Goal: Communication & Community: Answer question/provide support

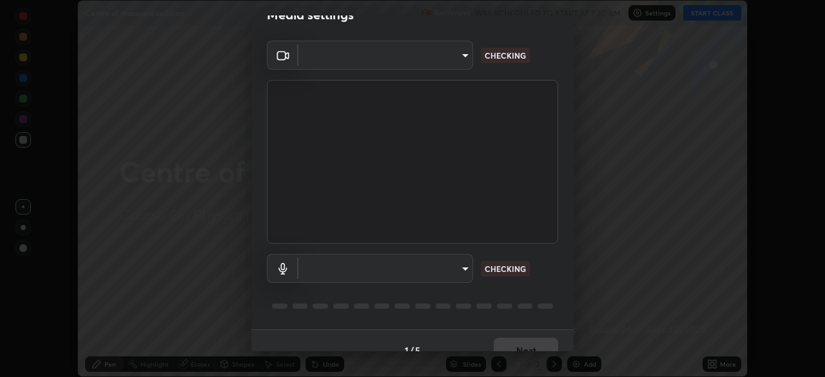
scroll to position [46, 0]
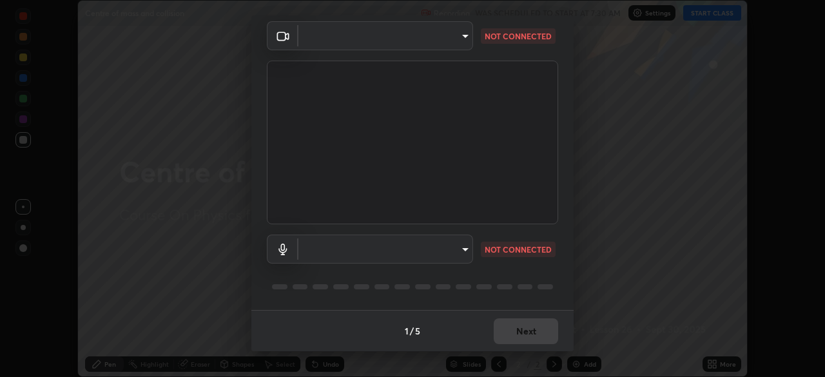
type input "39f420a8f8d33af7ad545f4bd8c914354ee6fe31ce268cb5502dc7cf40be593a"
type input "default"
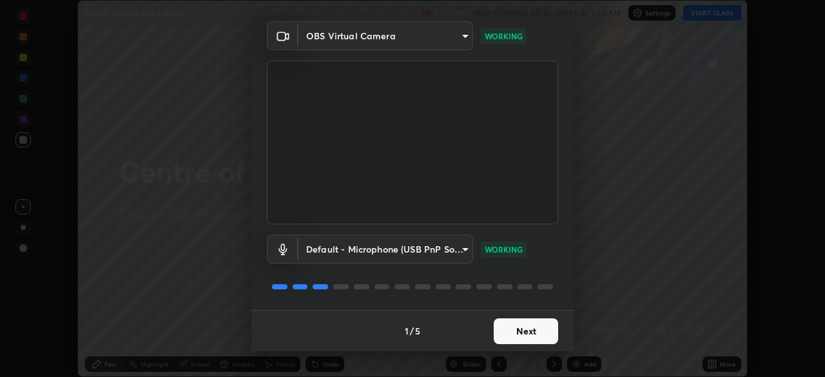
click at [519, 329] on button "Next" at bounding box center [526, 331] width 64 height 26
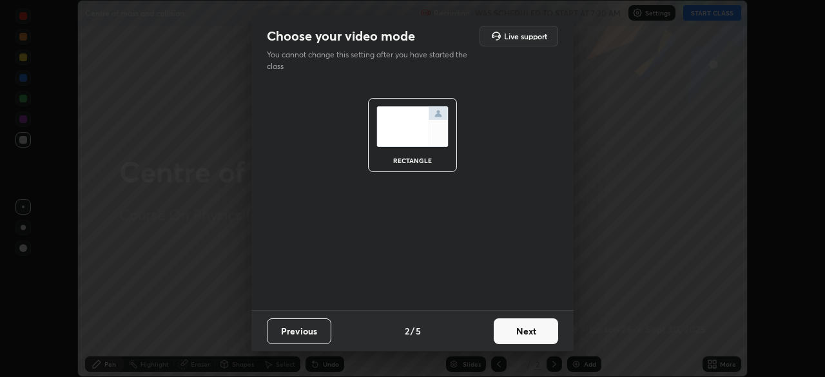
click at [515, 329] on button "Next" at bounding box center [526, 331] width 64 height 26
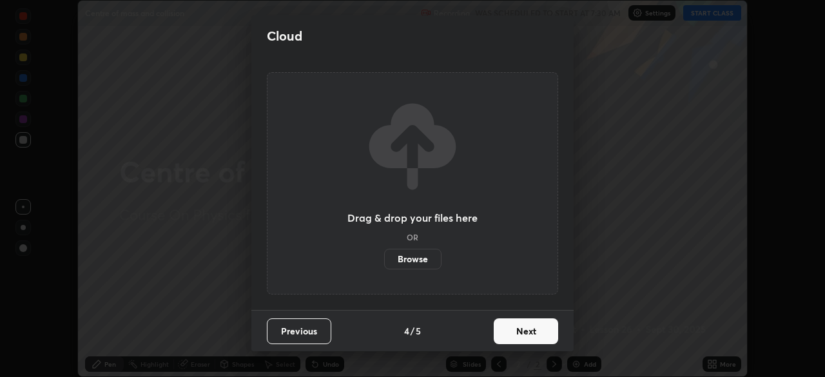
click at [523, 329] on button "Next" at bounding box center [526, 331] width 64 height 26
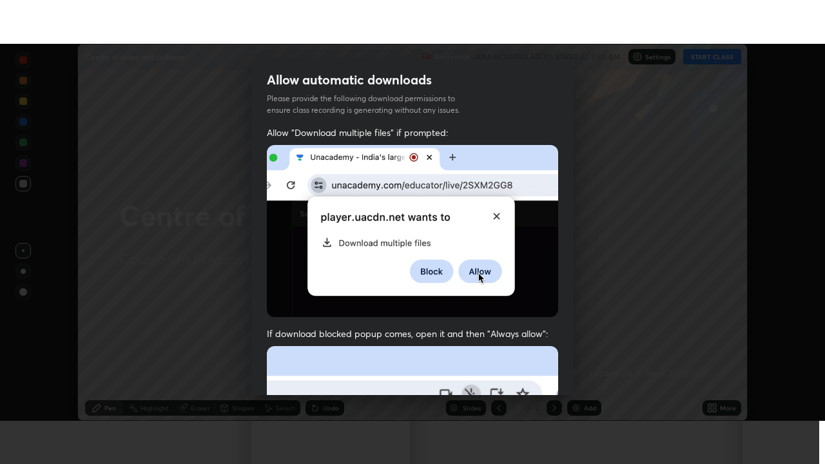
scroll to position [309, 0]
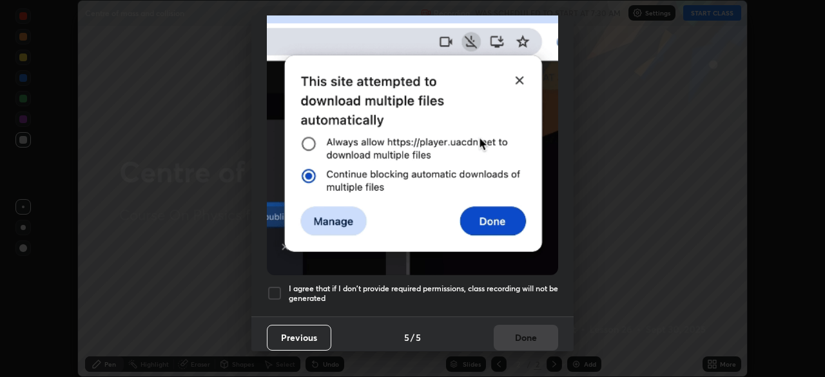
click at [529, 332] on div "Previous 5 / 5 Done" at bounding box center [412, 336] width 322 height 41
click at [273, 286] on div at bounding box center [274, 292] width 15 height 15
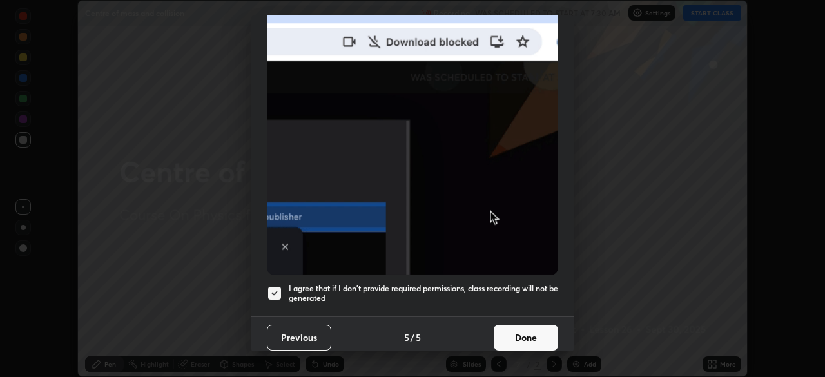
click at [525, 332] on button "Done" at bounding box center [526, 338] width 64 height 26
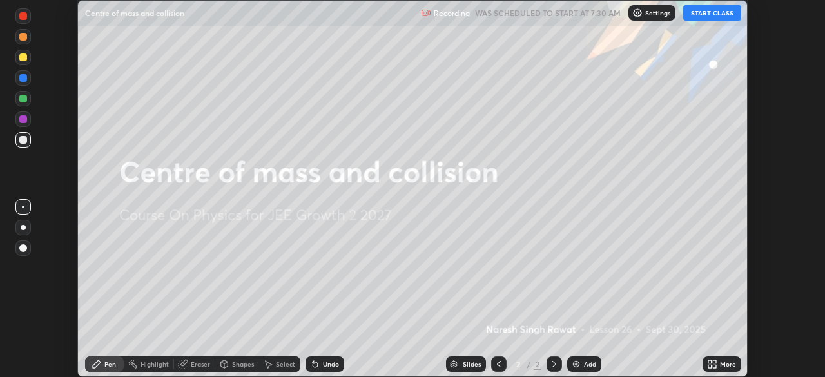
click at [709, 361] on icon at bounding box center [709, 361] width 3 height 3
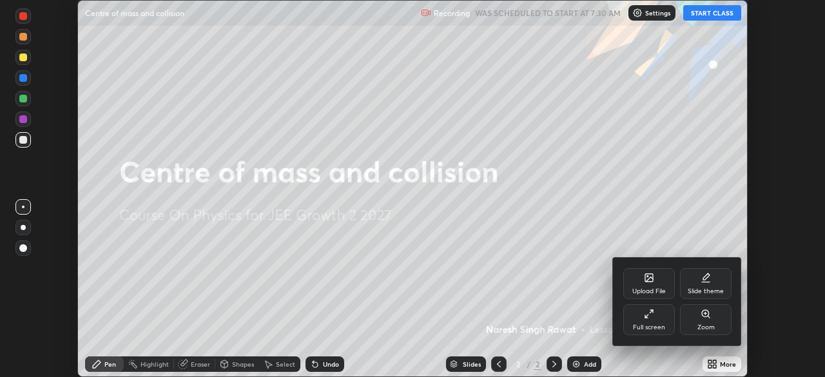
click at [655, 319] on div "Full screen" at bounding box center [649, 319] width 52 height 31
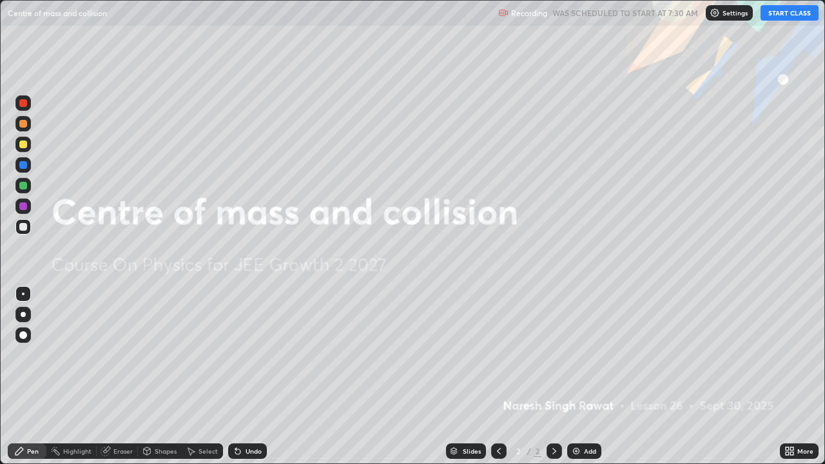
scroll to position [464, 825]
click at [115, 376] on div "Eraser" at bounding box center [122, 451] width 19 height 6
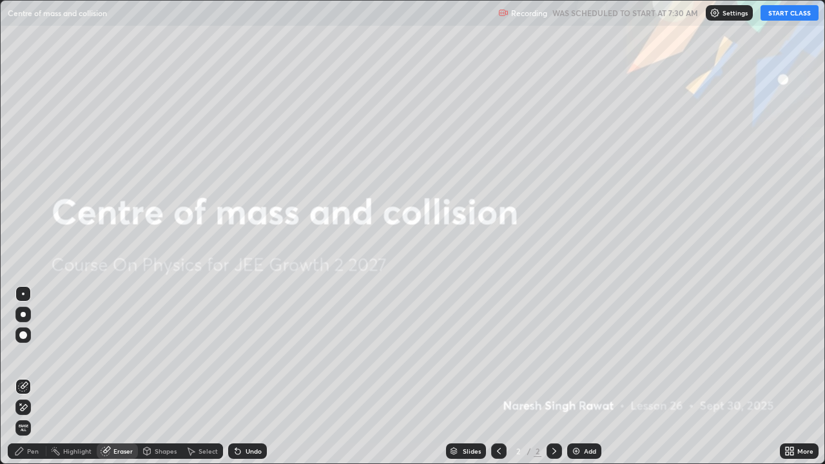
click at [793, 12] on button "START CLASS" at bounding box center [789, 12] width 58 height 15
click at [575, 376] on div "Add" at bounding box center [584, 450] width 34 height 15
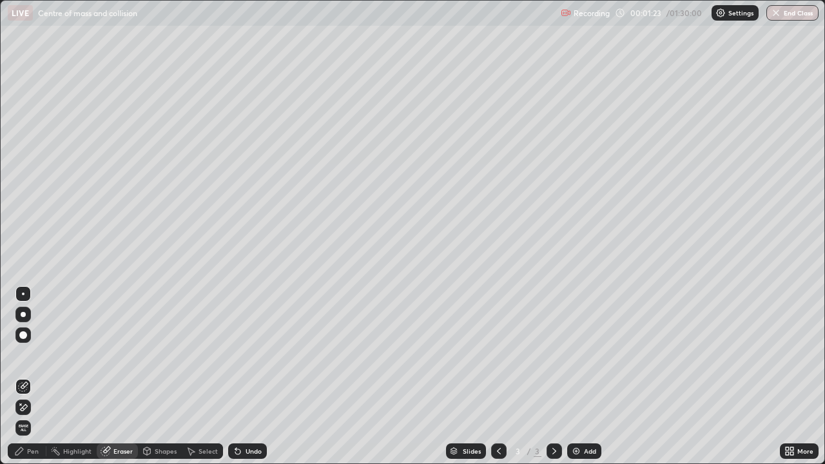
click at [791, 376] on icon at bounding box center [791, 448] width 3 height 3
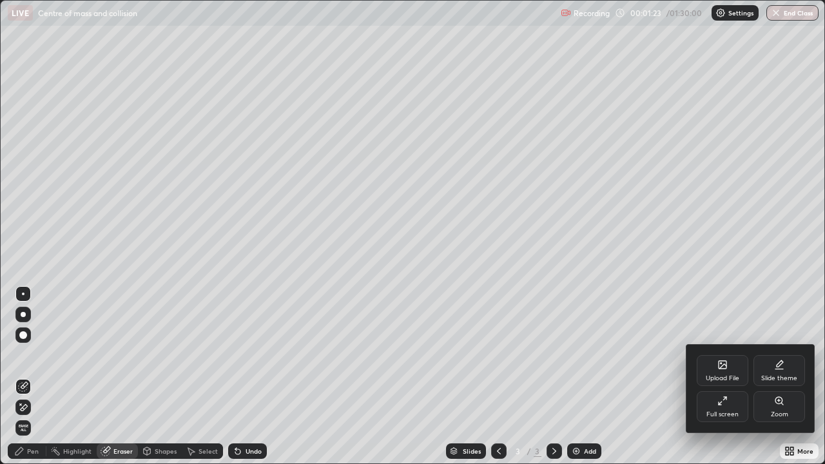
click at [779, 375] on div "Slide theme" at bounding box center [779, 378] width 36 height 6
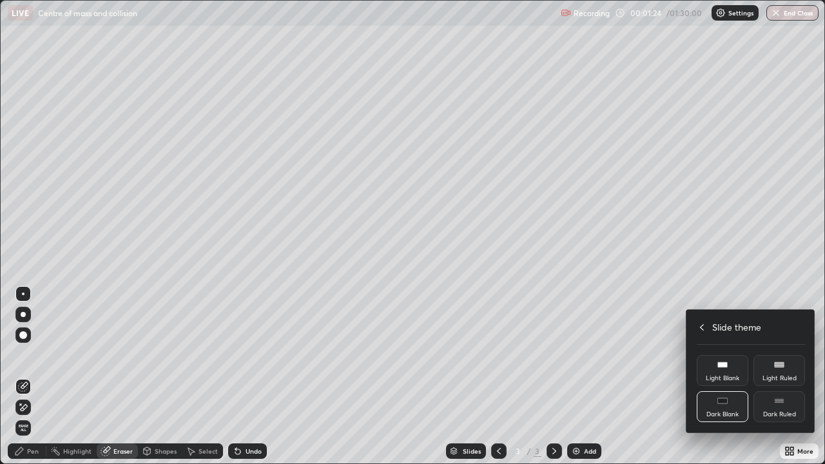
click at [777, 376] on div "Dark Ruled" at bounding box center [779, 414] width 33 height 6
click at [709, 328] on div "Slide theme" at bounding box center [751, 327] width 108 height 14
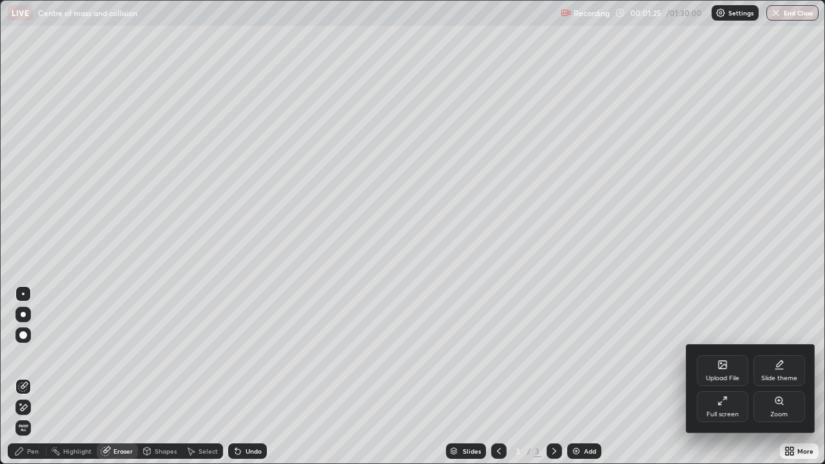
click at [680, 291] on div at bounding box center [412, 232] width 825 height 464
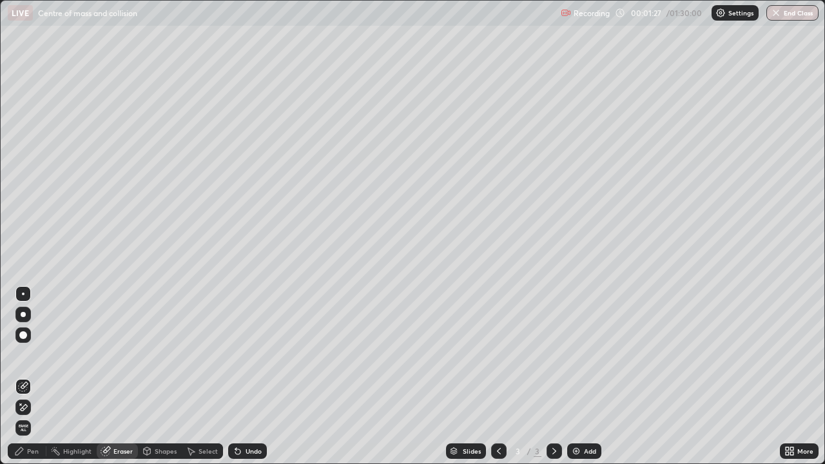
click at [156, 376] on div "Shapes" at bounding box center [166, 451] width 22 height 6
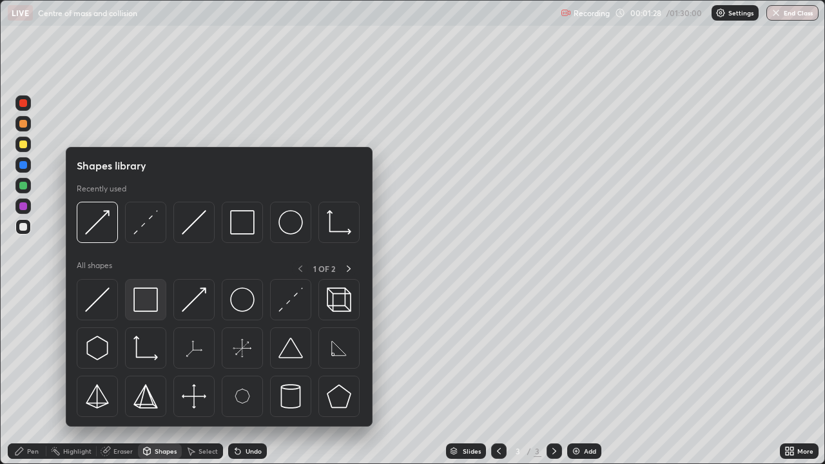
click at [148, 296] on img at bounding box center [145, 299] width 24 height 24
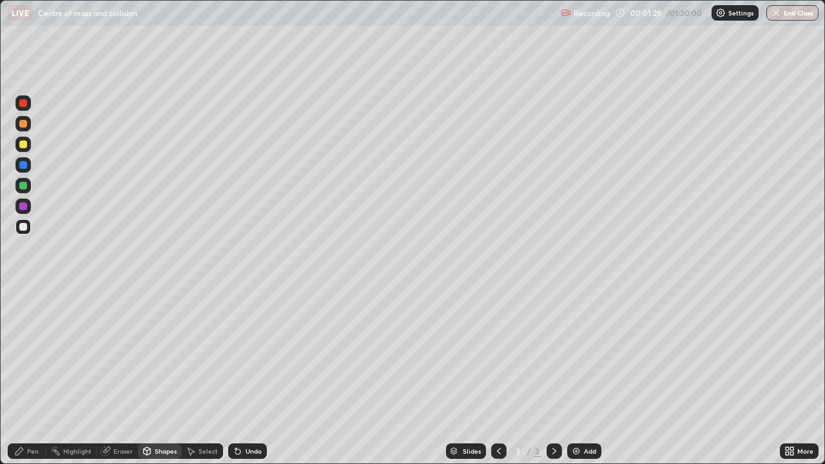
click at [26, 184] on div at bounding box center [23, 186] width 8 height 8
click at [30, 376] on div "Pen" at bounding box center [33, 451] width 12 height 6
click at [22, 226] on div at bounding box center [23, 227] width 8 height 8
click at [155, 376] on div "Shapes" at bounding box center [166, 451] width 22 height 6
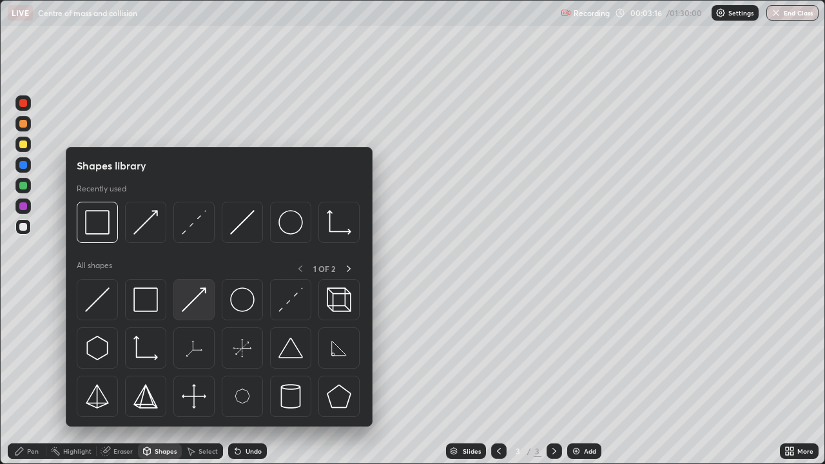
click at [197, 298] on img at bounding box center [194, 299] width 24 height 24
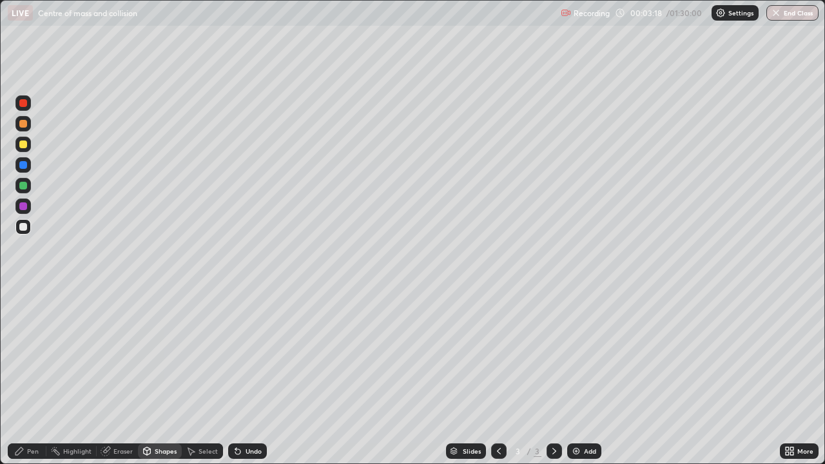
click at [29, 376] on div "Pen" at bounding box center [33, 451] width 12 height 6
click at [21, 230] on div at bounding box center [23, 227] width 8 height 8
click at [25, 142] on div at bounding box center [23, 144] width 8 height 8
click at [23, 120] on div at bounding box center [23, 124] width 8 height 8
click at [22, 224] on div at bounding box center [23, 227] width 8 height 8
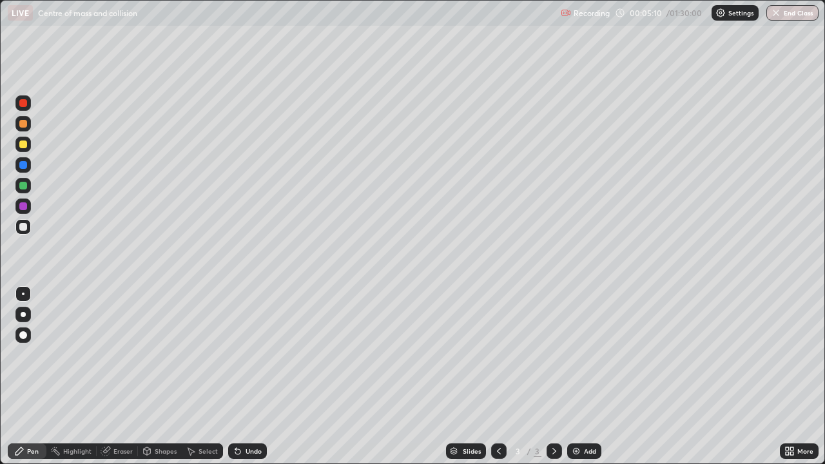
click at [15, 137] on div at bounding box center [22, 144] width 15 height 21
click at [26, 208] on div at bounding box center [23, 206] width 8 height 8
click at [198, 376] on div "Select" at bounding box center [207, 451] width 19 height 6
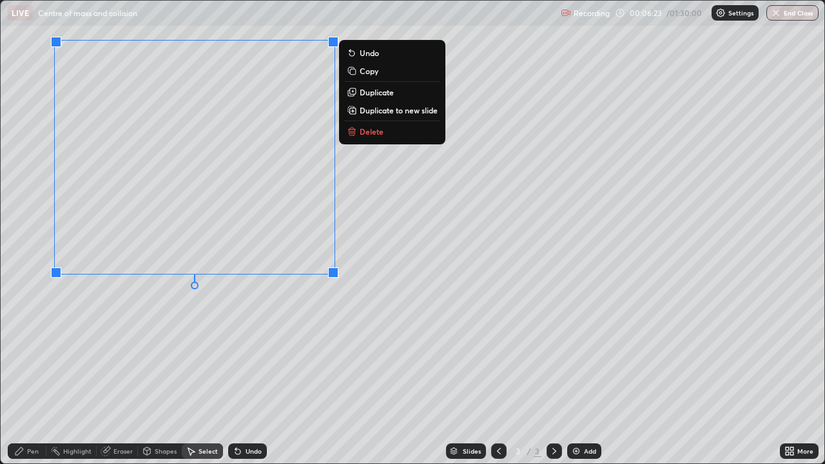
click at [256, 370] on div "0 ° Undo Copy Duplicate Duplicate to new slide Delete" at bounding box center [412, 232] width 823 height 463
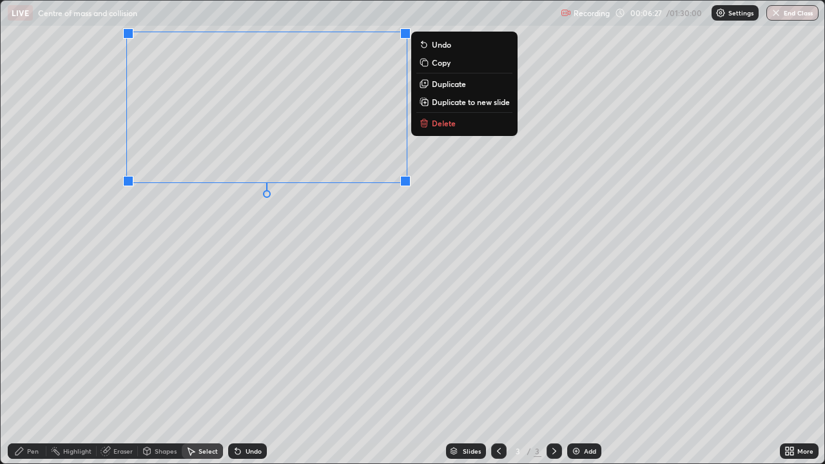
click at [223, 215] on div "0 ° Undo Copy Duplicate Duplicate to new slide Delete" at bounding box center [412, 232] width 823 height 463
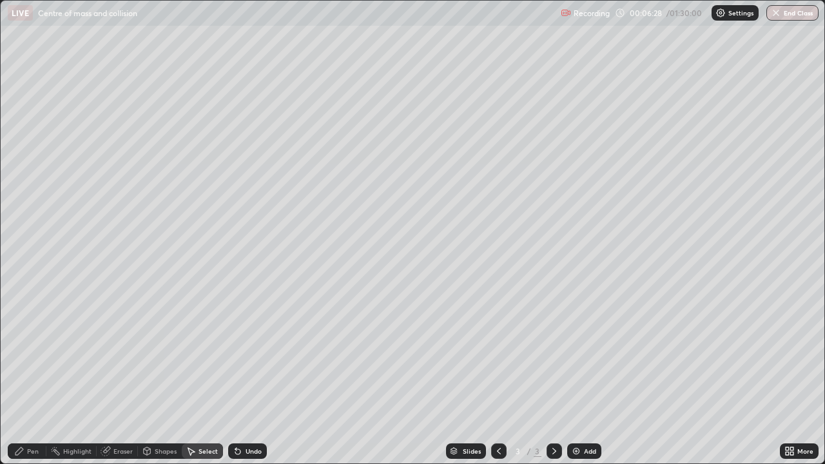
click at [155, 376] on div "Shapes" at bounding box center [166, 451] width 22 height 6
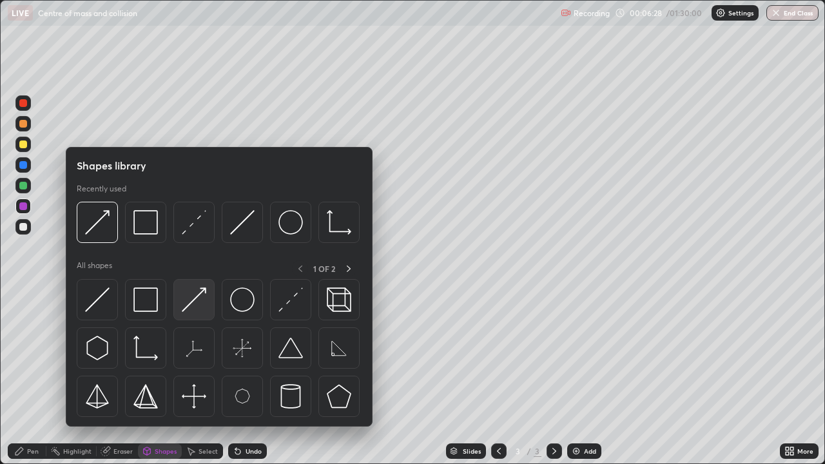
click at [196, 296] on img at bounding box center [194, 299] width 24 height 24
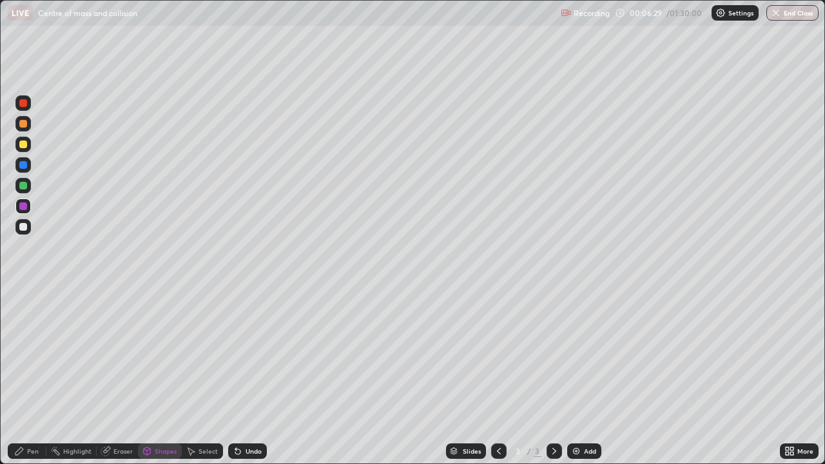
click at [22, 227] on div at bounding box center [23, 227] width 8 height 8
click at [22, 122] on div at bounding box center [23, 124] width 8 height 8
click at [23, 146] on div at bounding box center [23, 144] width 8 height 8
click at [32, 376] on div "Pen" at bounding box center [27, 450] width 39 height 15
click at [549, 376] on icon at bounding box center [554, 451] width 10 height 10
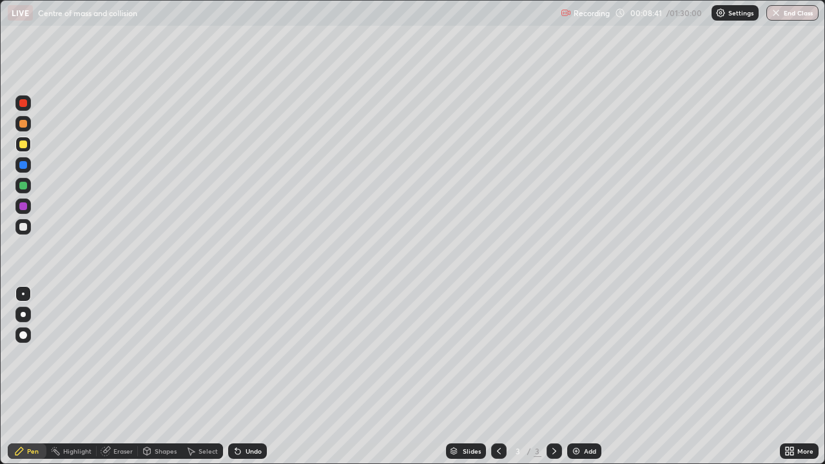
click at [573, 376] on img at bounding box center [576, 451] width 10 height 10
click at [158, 376] on div "Shapes" at bounding box center [166, 451] width 22 height 6
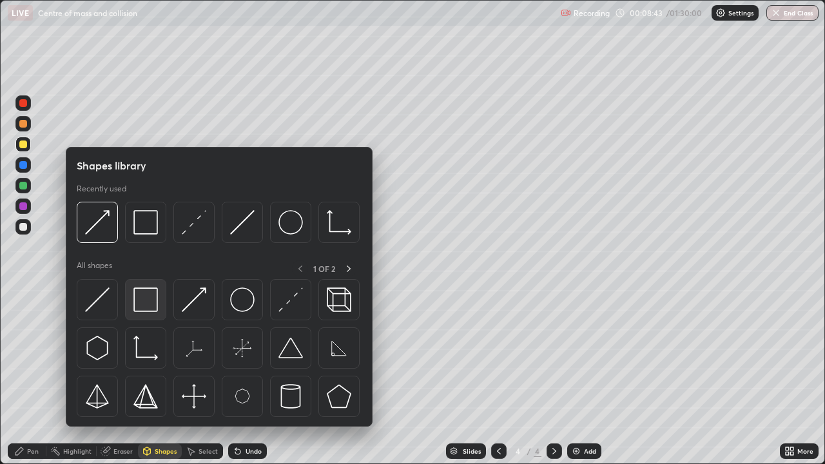
click at [146, 303] on img at bounding box center [145, 299] width 24 height 24
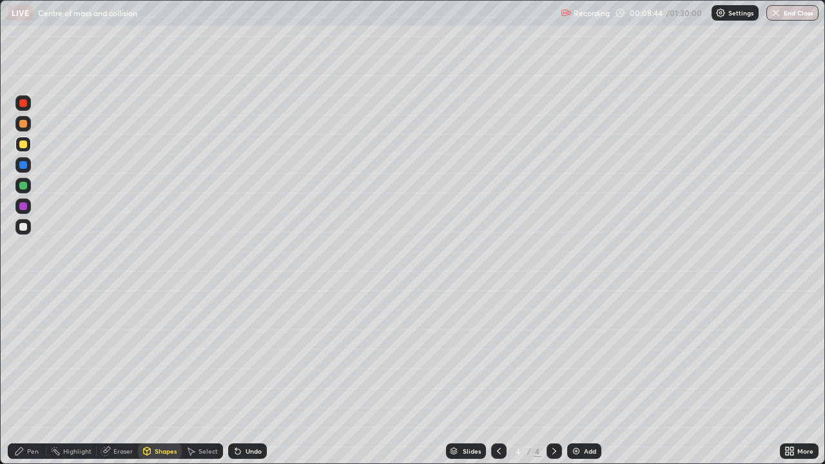
click at [23, 224] on div at bounding box center [23, 227] width 8 height 8
click at [31, 376] on div "Pen" at bounding box center [27, 450] width 39 height 15
click at [26, 186] on div at bounding box center [23, 186] width 8 height 8
click at [195, 376] on div "Select" at bounding box center [202, 450] width 41 height 15
click at [360, 192] on div "0 ° Undo Copy Duplicate Duplicate to new slide Delete" at bounding box center [412, 232] width 823 height 463
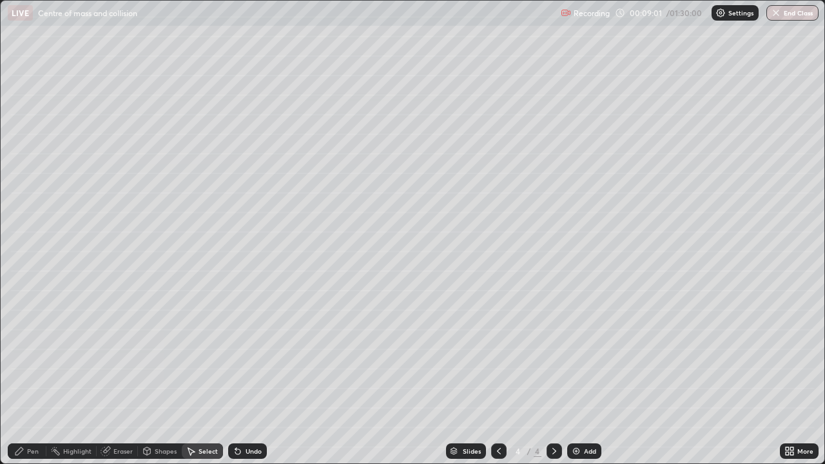
click at [156, 376] on div "Shapes" at bounding box center [166, 451] width 22 height 6
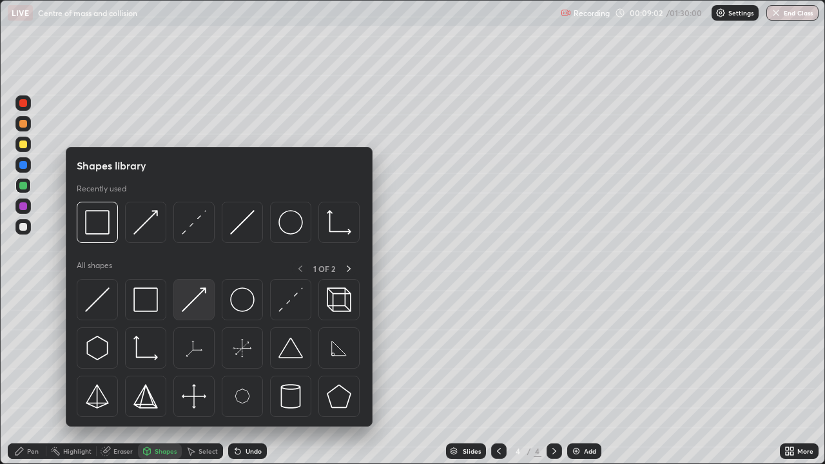
click at [191, 302] on img at bounding box center [194, 299] width 24 height 24
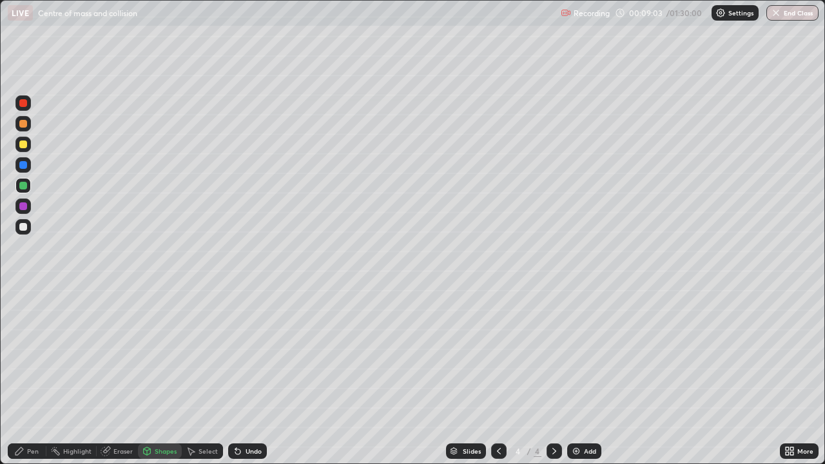
click at [23, 188] on div at bounding box center [23, 186] width 8 height 8
click at [24, 376] on icon at bounding box center [19, 451] width 10 height 10
click at [29, 223] on div at bounding box center [22, 226] width 15 height 15
click at [112, 376] on div "Eraser" at bounding box center [117, 450] width 41 height 15
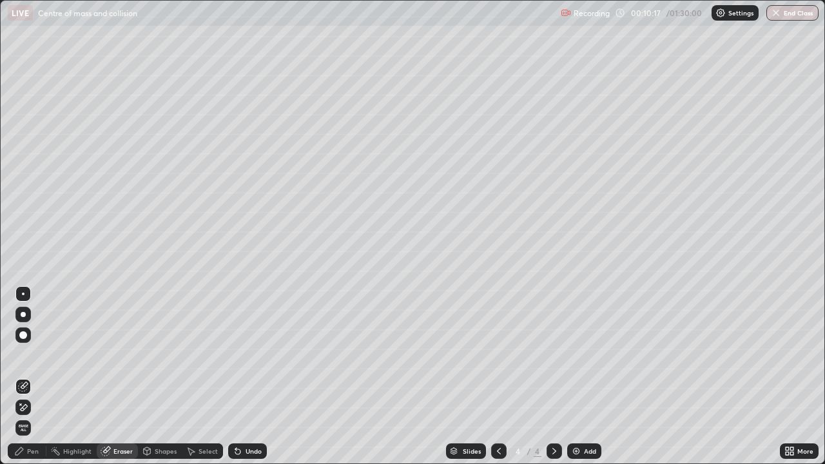
click at [26, 376] on div "Pen" at bounding box center [27, 450] width 39 height 15
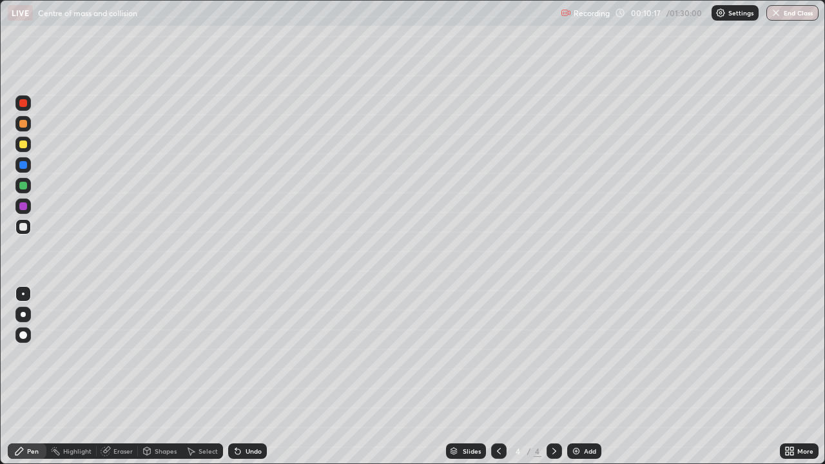
click at [28, 376] on div "Pen" at bounding box center [27, 450] width 39 height 15
click at [24, 189] on div at bounding box center [23, 186] width 8 height 8
click at [115, 376] on div "Eraser" at bounding box center [122, 451] width 19 height 6
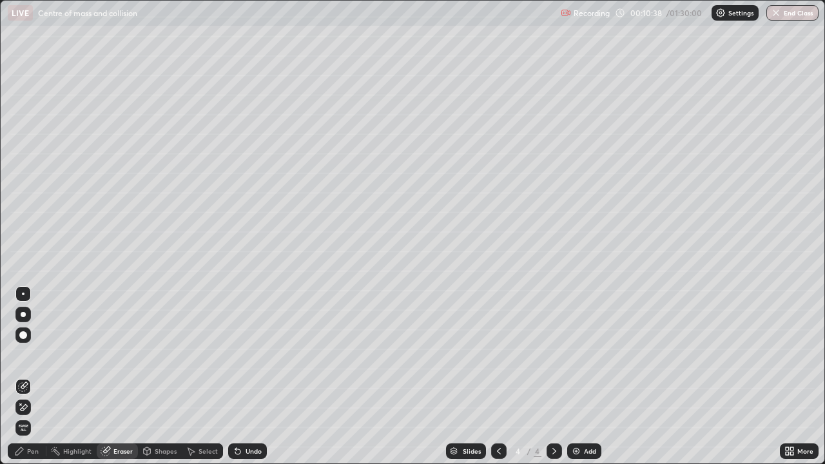
click at [30, 376] on div "Pen" at bounding box center [33, 451] width 12 height 6
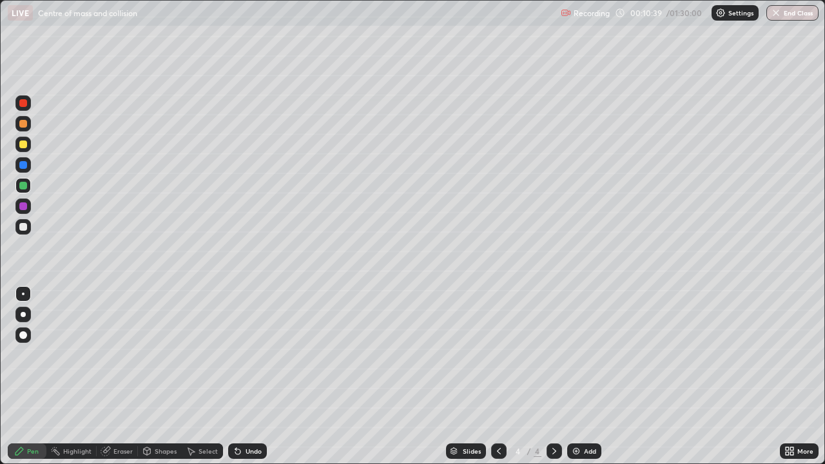
click at [23, 207] on div at bounding box center [23, 206] width 8 height 8
click at [551, 376] on icon at bounding box center [554, 451] width 10 height 10
click at [573, 376] on img at bounding box center [576, 451] width 10 height 10
click at [162, 376] on div "Shapes" at bounding box center [160, 450] width 44 height 15
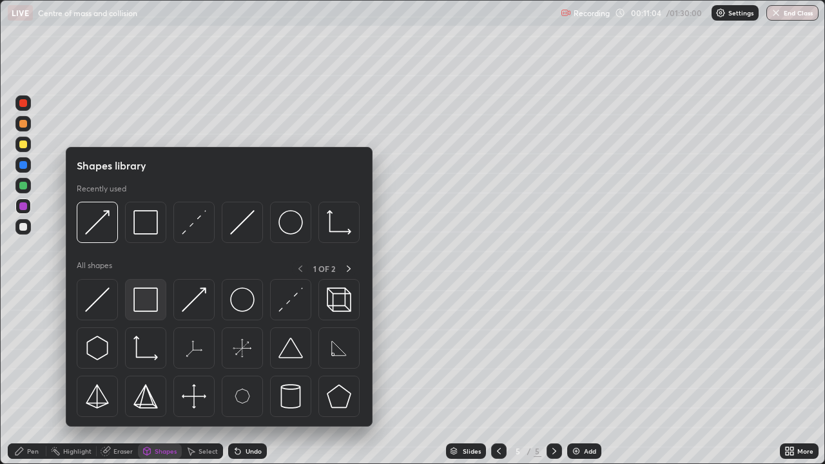
click at [141, 308] on img at bounding box center [145, 299] width 24 height 24
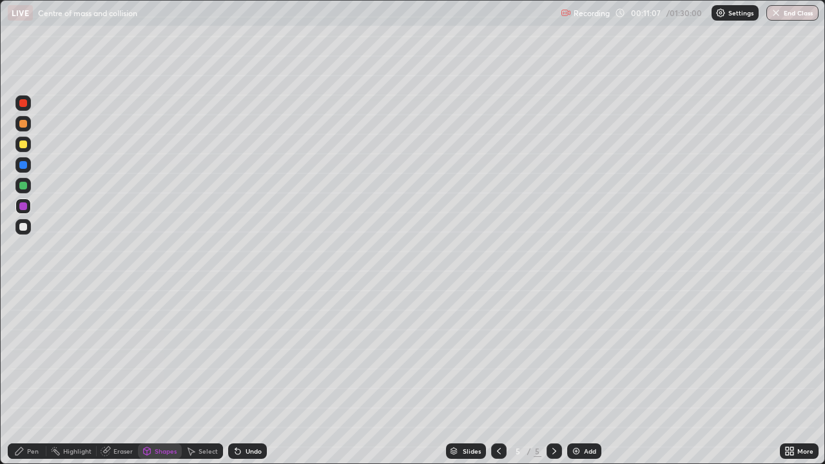
click at [31, 376] on div "Pen" at bounding box center [27, 450] width 39 height 15
click at [24, 191] on div at bounding box center [22, 185] width 15 height 15
click at [207, 376] on div "Select" at bounding box center [207, 451] width 19 height 6
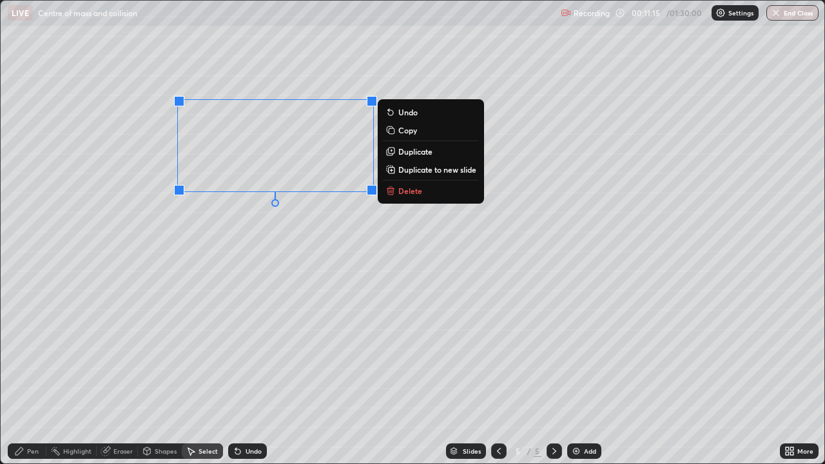
click at [410, 148] on p "Duplicate" at bounding box center [415, 151] width 34 height 10
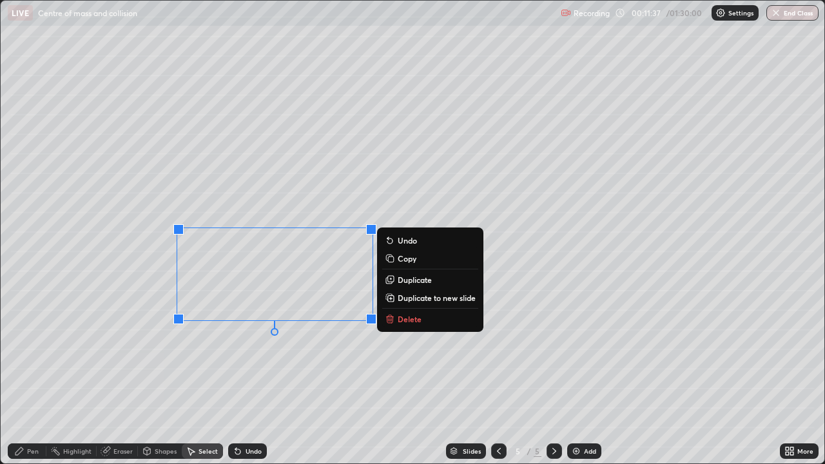
click at [31, 376] on div "Pen" at bounding box center [33, 451] width 12 height 6
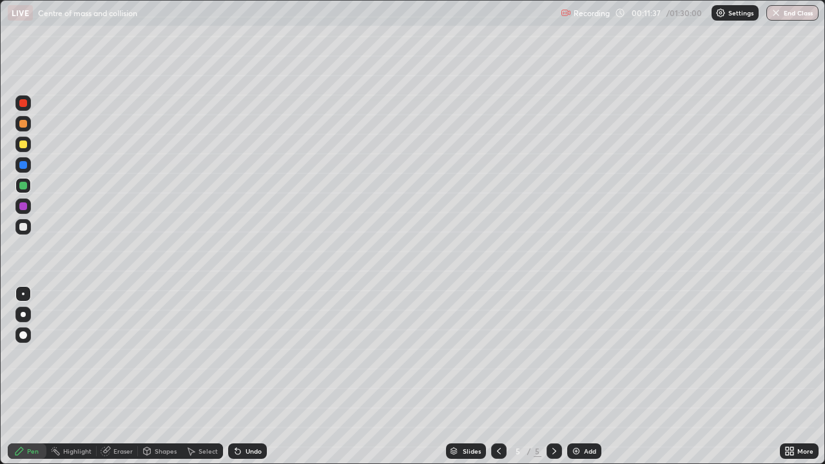
click at [26, 228] on div at bounding box center [23, 227] width 8 height 8
click at [187, 376] on icon at bounding box center [191, 451] width 10 height 10
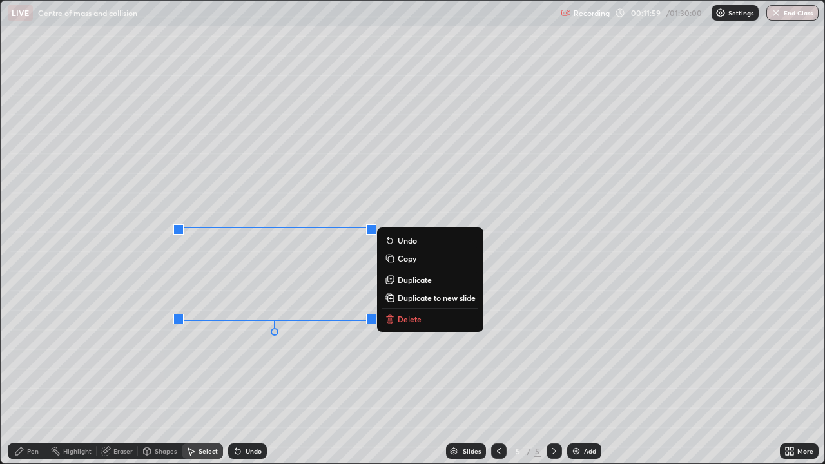
click at [221, 376] on div "0 ° Undo Copy Duplicate Duplicate to new slide Delete" at bounding box center [412, 232] width 823 height 463
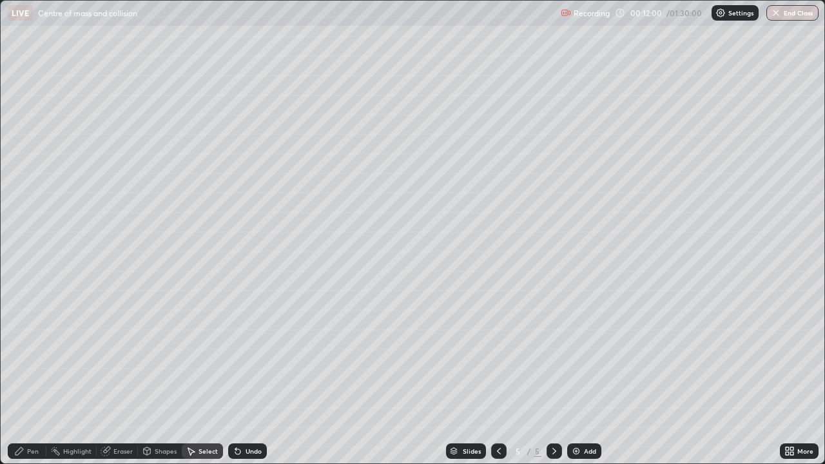
click at [111, 376] on div "Eraser" at bounding box center [117, 450] width 41 height 15
click at [28, 376] on div "Pen" at bounding box center [33, 451] width 12 height 6
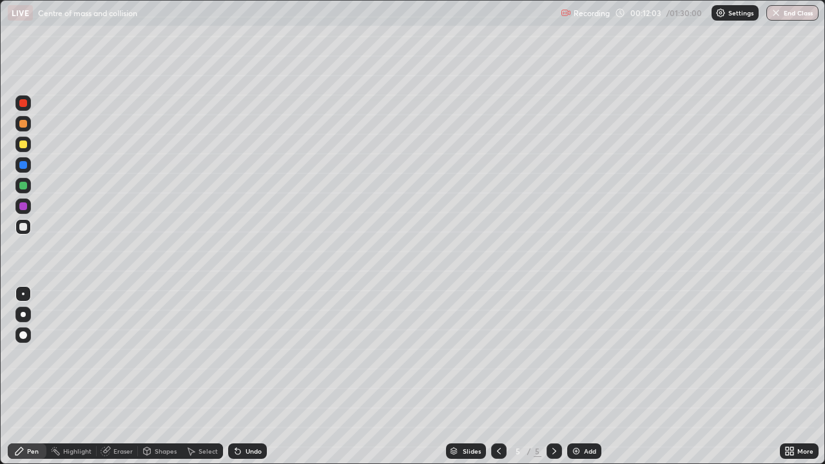
click at [24, 376] on icon at bounding box center [19, 451] width 10 height 10
click at [26, 187] on div at bounding box center [23, 186] width 8 height 8
click at [12, 376] on div "Erase all" at bounding box center [23, 232] width 31 height 412
click at [23, 163] on div at bounding box center [23, 165] width 8 height 8
click at [175, 376] on div "Shapes" at bounding box center [166, 451] width 22 height 6
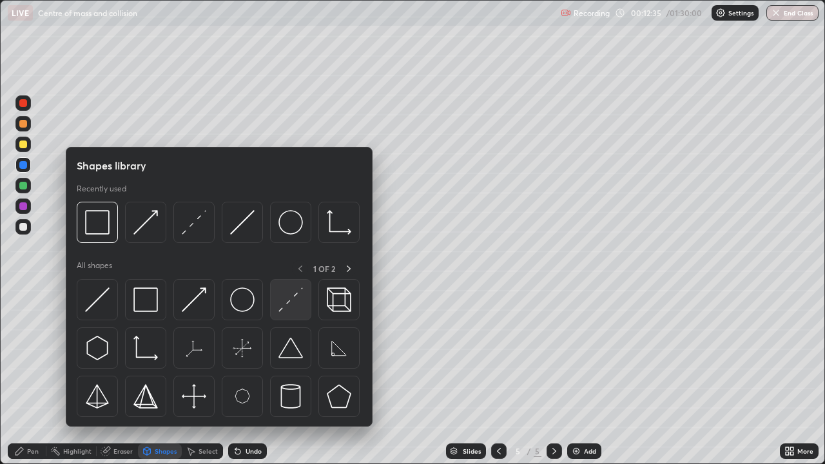
click at [284, 307] on img at bounding box center [290, 299] width 24 height 24
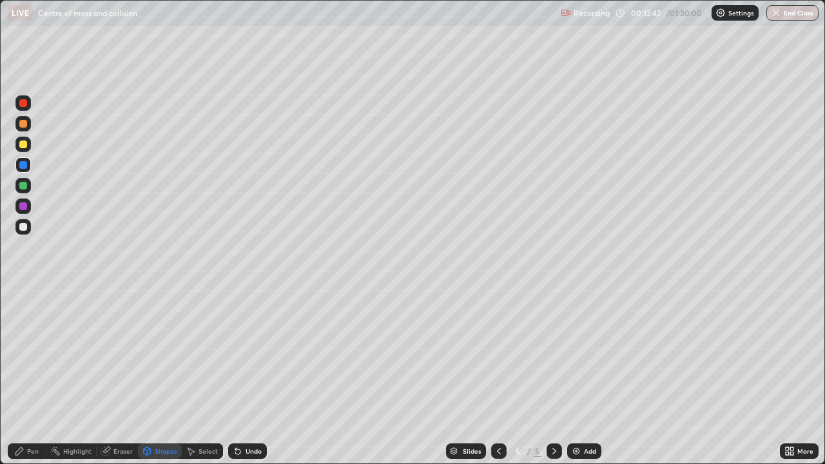
click at [158, 376] on div "Shapes" at bounding box center [166, 451] width 22 height 6
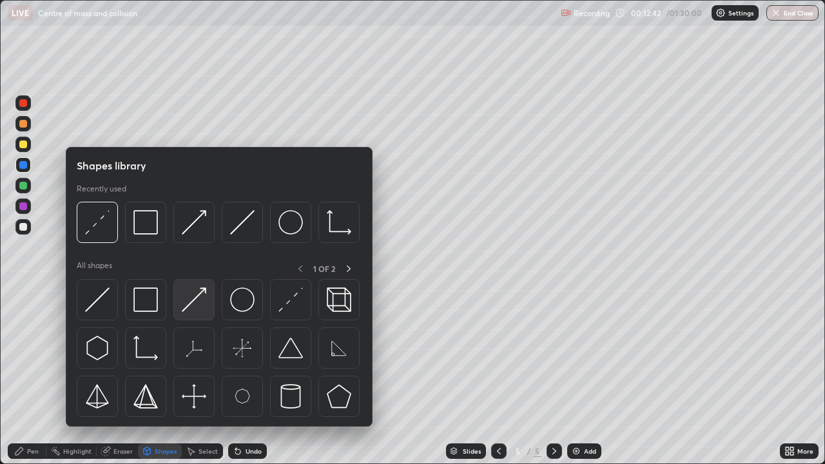
click at [199, 299] on img at bounding box center [194, 299] width 24 height 24
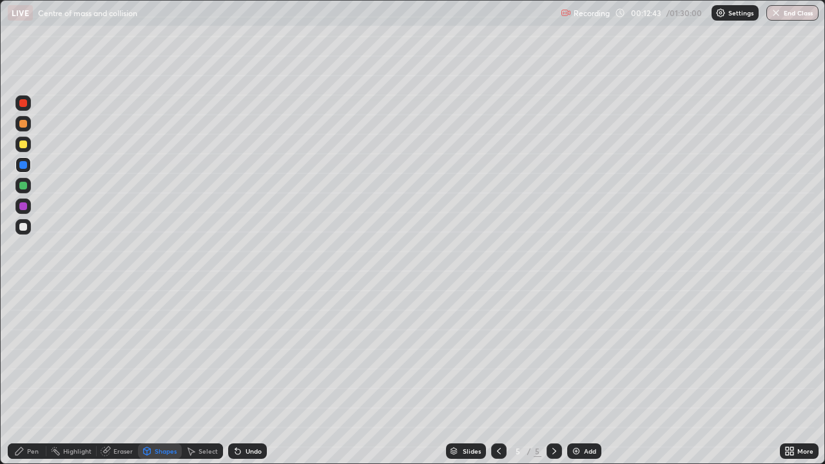
click at [23, 182] on div at bounding box center [23, 186] width 8 height 8
click at [24, 144] on div at bounding box center [23, 144] width 8 height 8
click at [497, 376] on icon at bounding box center [499, 451] width 10 height 10
click at [0, 5] on div "LIVE Centre of mass and collision Recording 00:13:26 / 01:30:00 Settings End Cl…" at bounding box center [412, 13] width 825 height 26
click at [264, 376] on div "Undo" at bounding box center [247, 450] width 39 height 15
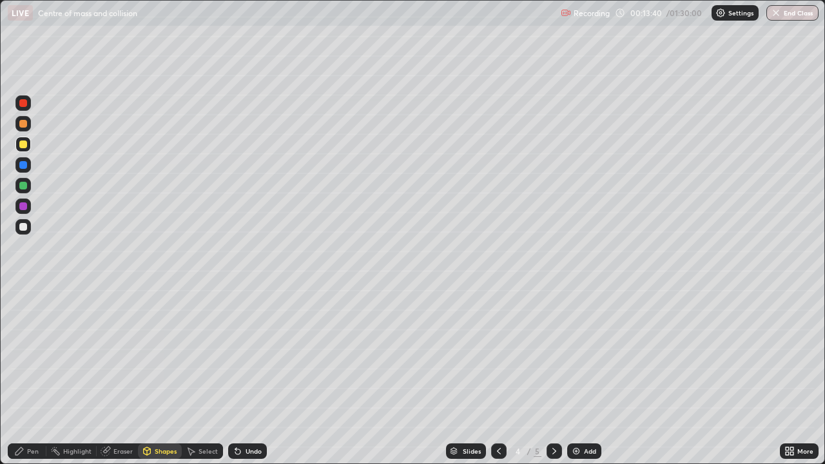
click at [19, 376] on icon at bounding box center [19, 451] width 10 height 10
click at [21, 229] on div at bounding box center [23, 227] width 8 height 8
click at [552, 376] on icon at bounding box center [554, 451] width 10 height 10
click at [499, 376] on icon at bounding box center [499, 451] width 10 height 10
click at [552, 376] on icon at bounding box center [554, 451] width 4 height 6
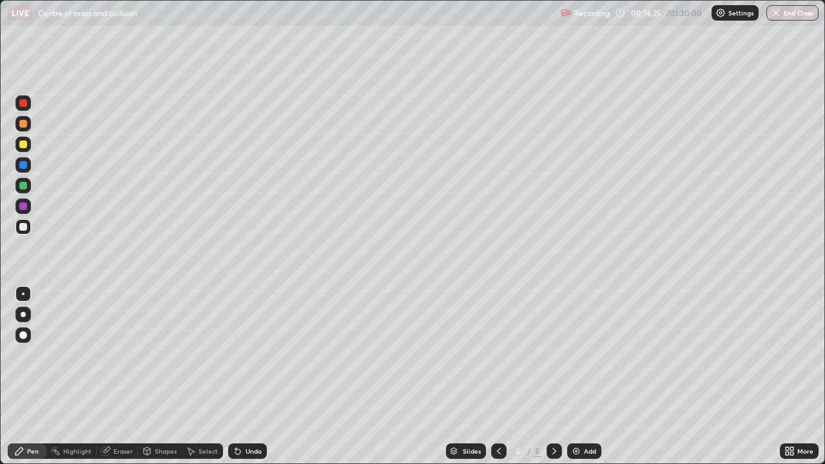
click at [552, 376] on icon at bounding box center [554, 451] width 4 height 6
click at [553, 376] on icon at bounding box center [554, 451] width 10 height 10
click at [579, 376] on img at bounding box center [576, 451] width 10 height 10
click at [156, 376] on div "Shapes" at bounding box center [166, 451] width 22 height 6
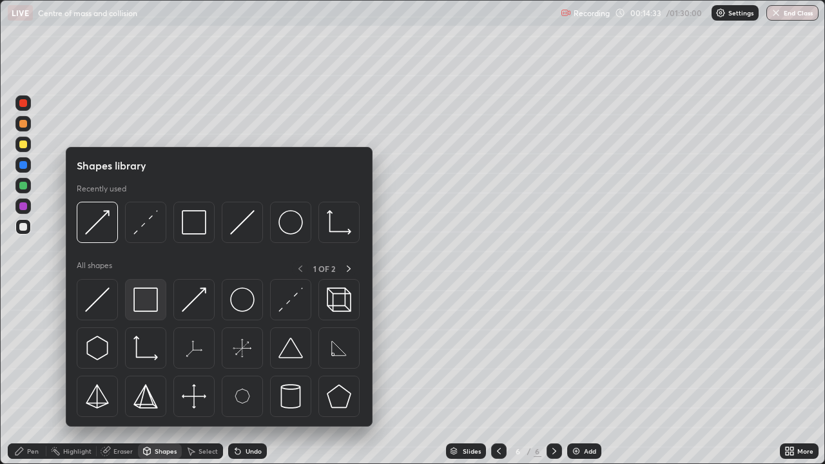
click at [144, 300] on img at bounding box center [145, 299] width 24 height 24
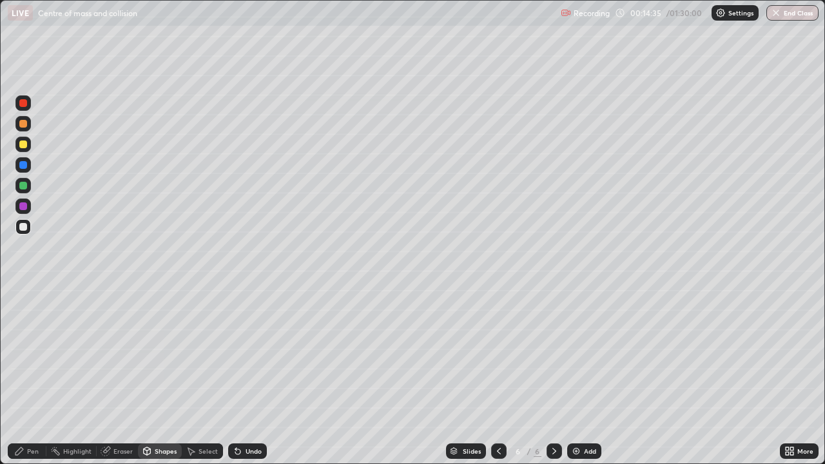
click at [30, 376] on div "Pen" at bounding box center [33, 451] width 12 height 6
click at [24, 183] on div at bounding box center [23, 186] width 8 height 8
click at [194, 376] on div "Select" at bounding box center [202, 450] width 41 height 15
click at [163, 376] on div "Shapes" at bounding box center [160, 450] width 44 height 15
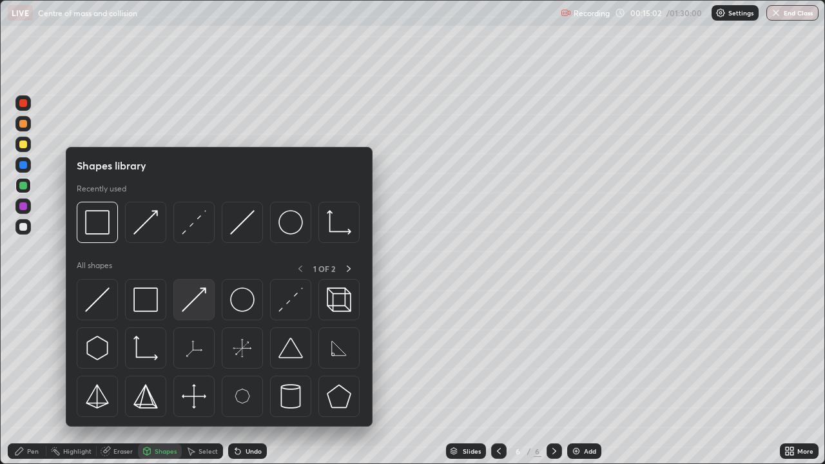
click at [200, 294] on img at bounding box center [194, 299] width 24 height 24
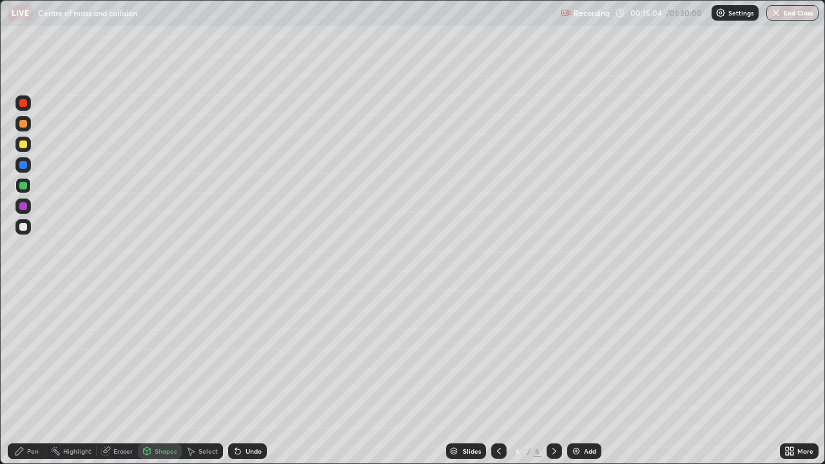
click at [31, 376] on div "Pen" at bounding box center [27, 450] width 39 height 15
click at [24, 227] on div at bounding box center [23, 227] width 8 height 8
click at [202, 376] on div "Select" at bounding box center [207, 451] width 19 height 6
click at [457, 303] on div "0 ° Undo Copy Duplicate Duplicate to new slide Delete" at bounding box center [412, 232] width 823 height 463
click at [497, 376] on icon at bounding box center [499, 451] width 10 height 10
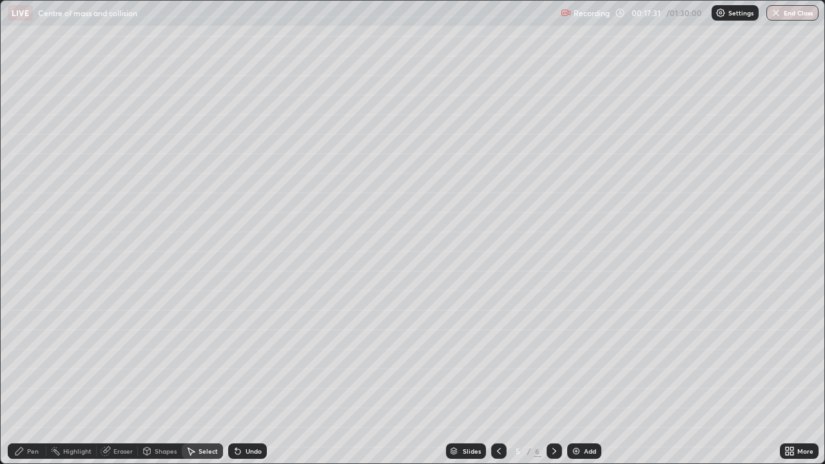
click at [497, 376] on icon at bounding box center [499, 451] width 10 height 10
click at [495, 376] on div at bounding box center [498, 450] width 15 height 15
click at [632, 151] on div "0 ° Undo Copy Duplicate Duplicate to new slide Delete" at bounding box center [412, 232] width 823 height 463
click at [682, 152] on div "0 ° Undo Copy Duplicate Duplicate to new slide Delete" at bounding box center [412, 232] width 823 height 463
click at [773, 141] on div "0 ° Undo Copy Duplicate Duplicate to new slide Delete" at bounding box center [412, 232] width 823 height 463
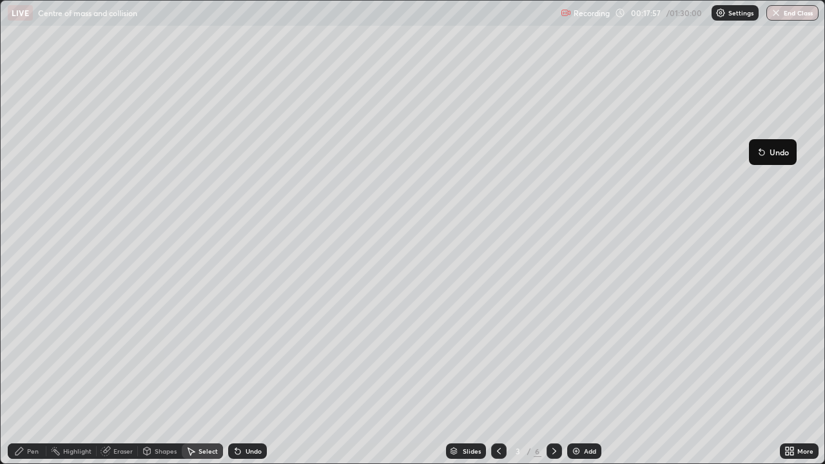
click at [554, 376] on icon at bounding box center [554, 451] width 10 height 10
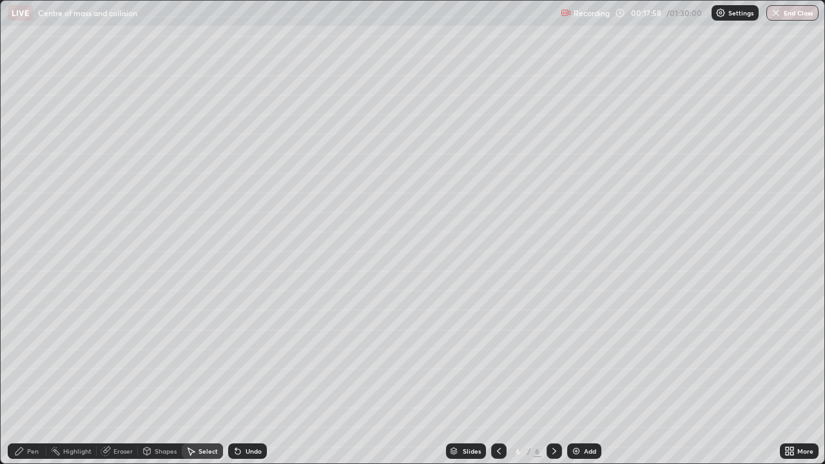
click at [553, 376] on icon at bounding box center [554, 451] width 10 height 10
click at [157, 376] on div "Shapes" at bounding box center [166, 451] width 22 height 6
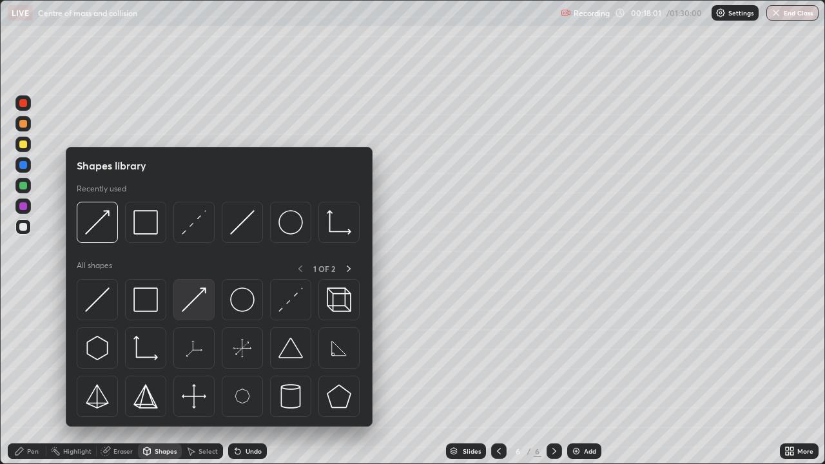
click at [196, 296] on img at bounding box center [194, 299] width 24 height 24
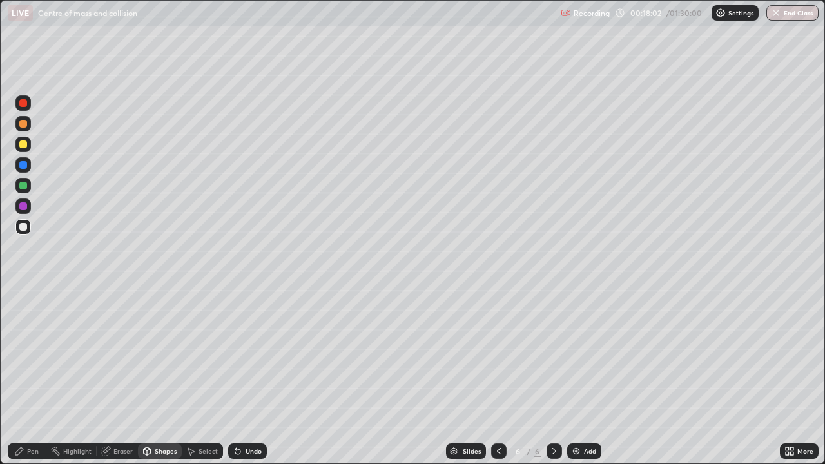
click at [25, 204] on div at bounding box center [23, 206] width 8 height 8
click at [32, 376] on div "Pen" at bounding box center [27, 450] width 39 height 15
click at [26, 185] on div at bounding box center [23, 186] width 8 height 8
click at [243, 376] on div "Undo" at bounding box center [247, 450] width 39 height 15
click at [161, 376] on div "Shapes" at bounding box center [166, 451] width 22 height 6
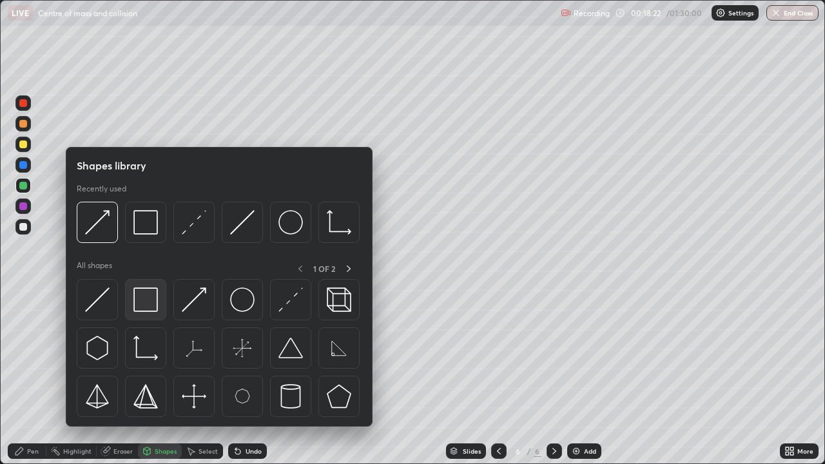
click at [147, 297] on img at bounding box center [145, 299] width 24 height 24
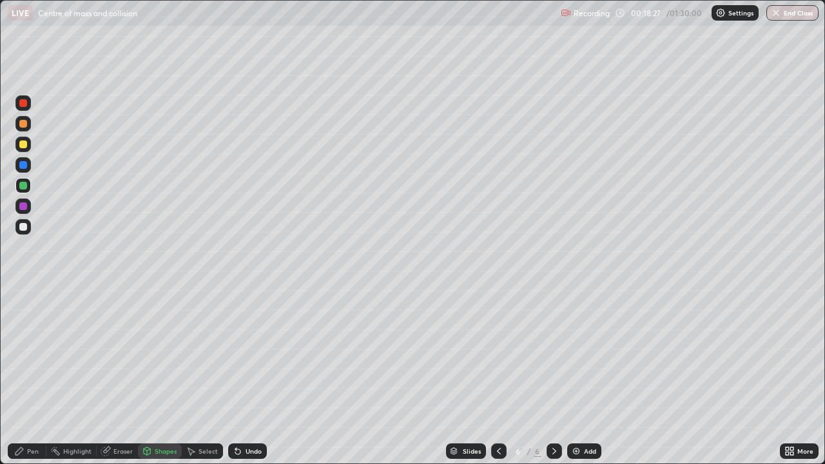
click at [31, 376] on div "Pen" at bounding box center [33, 451] width 12 height 6
click at [30, 227] on div at bounding box center [22, 226] width 15 height 15
click at [243, 376] on div "Undo" at bounding box center [247, 450] width 39 height 15
click at [21, 185] on div at bounding box center [23, 186] width 8 height 8
click at [117, 376] on div "Eraser" at bounding box center [117, 450] width 41 height 15
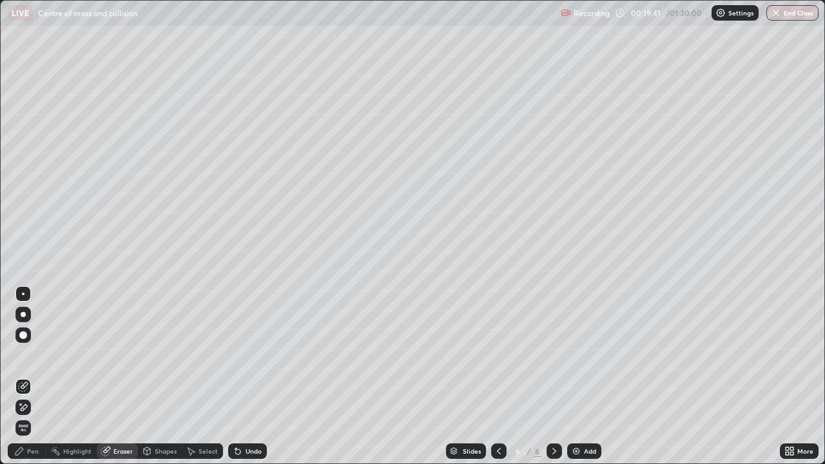
click at [33, 376] on div "Pen" at bounding box center [33, 451] width 12 height 6
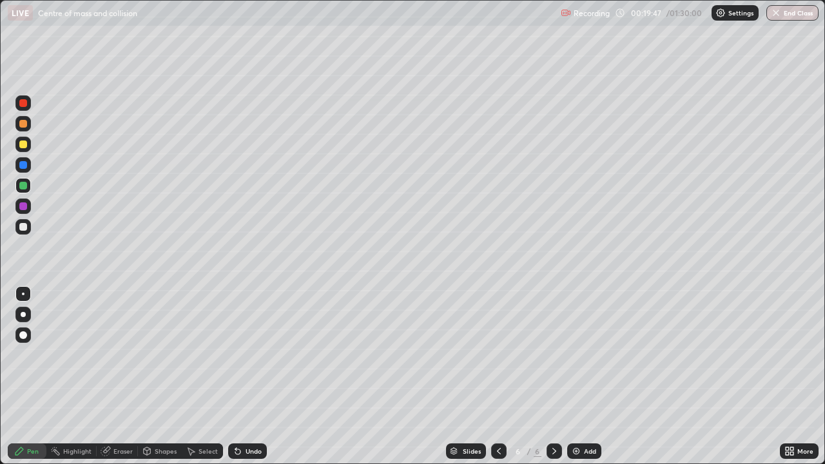
click at [21, 141] on div at bounding box center [23, 144] width 8 height 8
click at [21, 186] on div at bounding box center [23, 186] width 8 height 8
click at [19, 120] on div at bounding box center [22, 123] width 15 height 15
click at [497, 376] on icon at bounding box center [499, 451] width 10 height 10
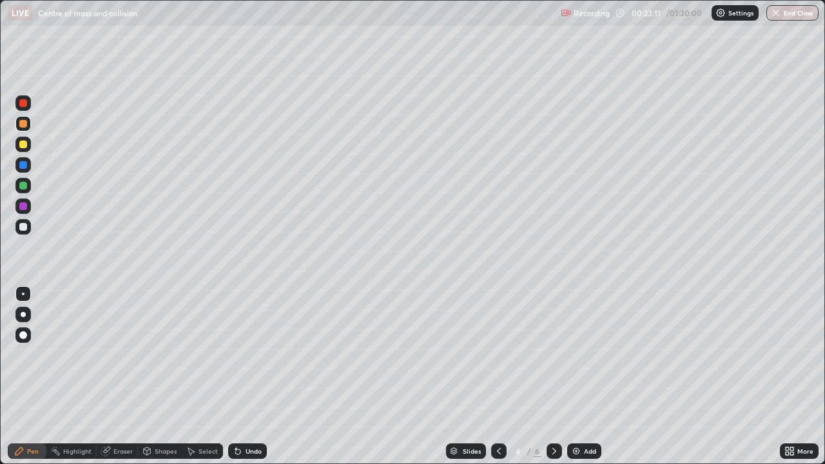
click at [497, 376] on icon at bounding box center [499, 451] width 10 height 10
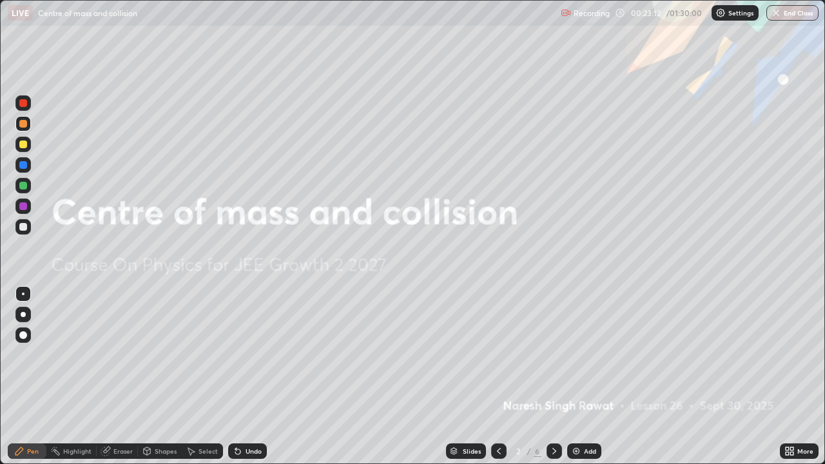
click at [495, 376] on icon at bounding box center [499, 451] width 10 height 10
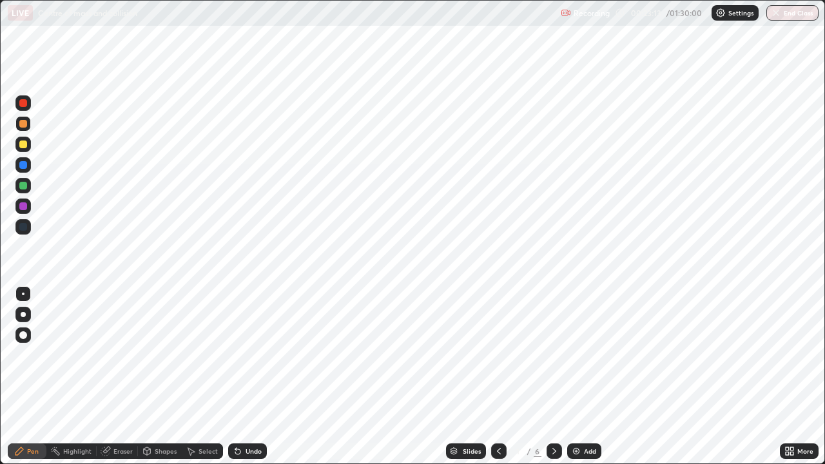
click at [552, 376] on icon at bounding box center [554, 451] width 10 height 10
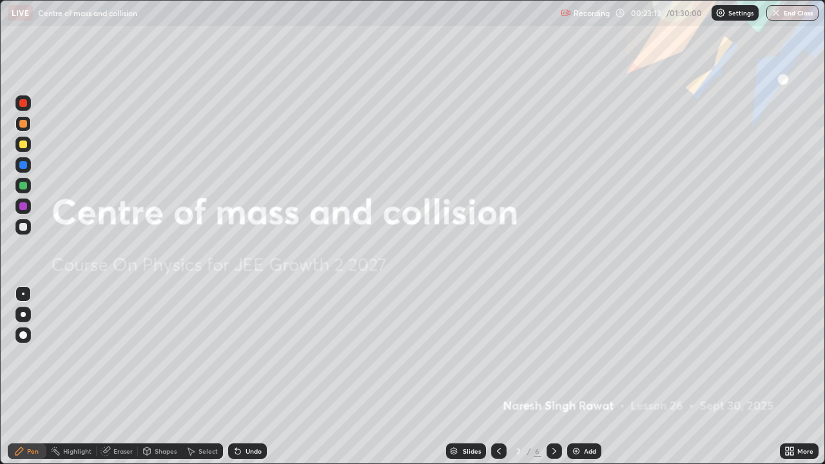
click at [553, 376] on div at bounding box center [553, 450] width 15 height 15
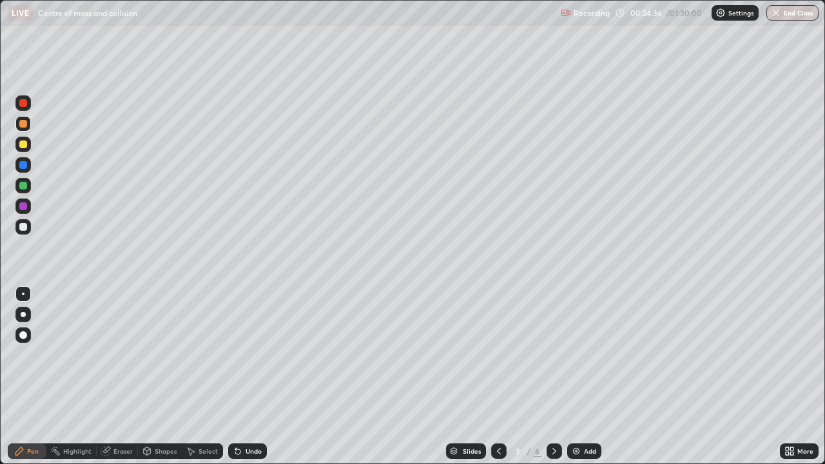
click at [553, 376] on icon at bounding box center [554, 451] width 10 height 10
click at [552, 376] on div at bounding box center [553, 450] width 15 height 15
click at [554, 376] on div at bounding box center [553, 450] width 15 height 15
click at [548, 376] on div at bounding box center [553, 450] width 15 height 15
click at [548, 376] on div at bounding box center [553, 451] width 15 height 26
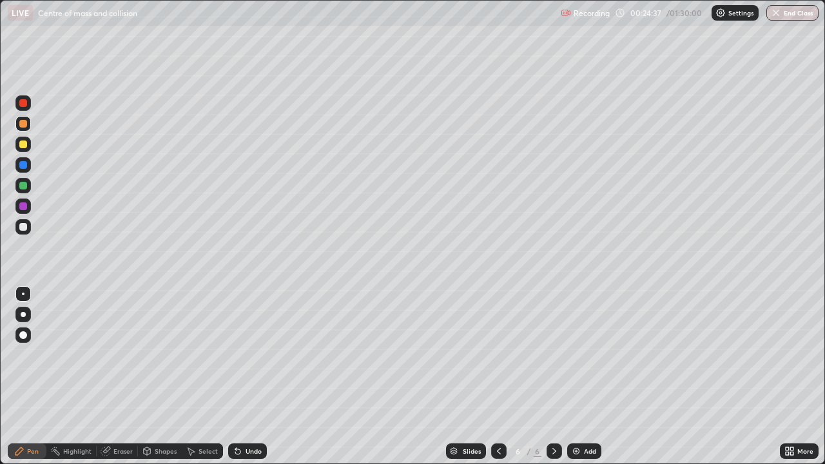
click at [546, 376] on div at bounding box center [553, 451] width 15 height 26
click at [575, 376] on img at bounding box center [576, 451] width 10 height 10
click at [160, 376] on div "Shapes" at bounding box center [166, 451] width 22 height 6
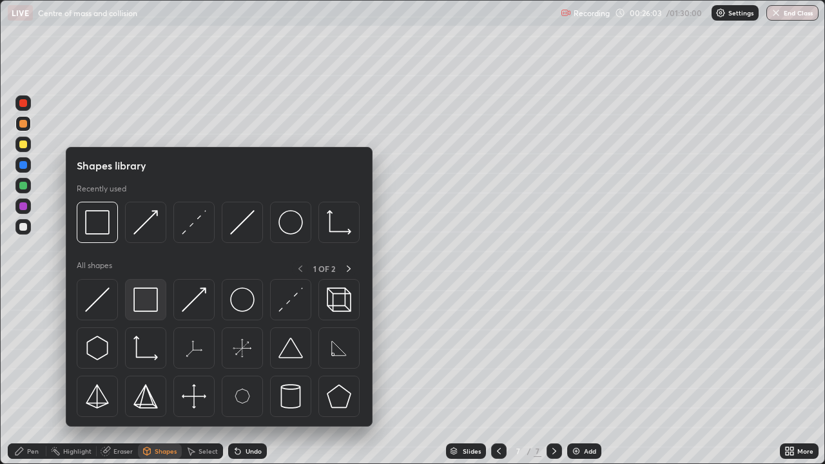
click at [153, 304] on img at bounding box center [145, 299] width 24 height 24
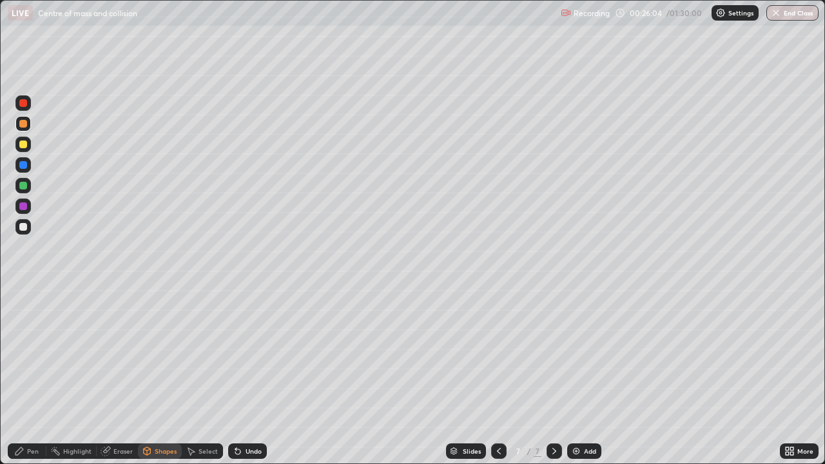
click at [25, 188] on div at bounding box center [23, 186] width 8 height 8
click at [26, 376] on div "Pen" at bounding box center [27, 450] width 39 height 15
click at [24, 227] on div at bounding box center [23, 227] width 8 height 8
click at [493, 376] on div at bounding box center [498, 451] width 15 height 26
click at [554, 376] on icon at bounding box center [554, 451] width 10 height 10
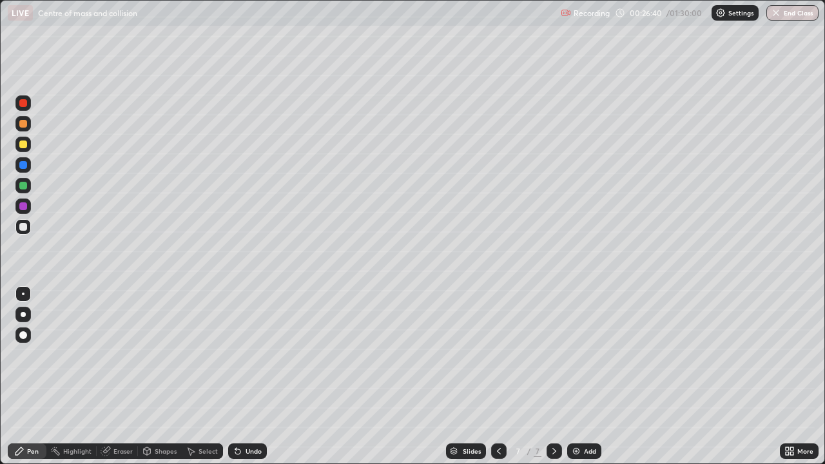
click at [23, 119] on div at bounding box center [22, 123] width 15 height 15
click at [23, 227] on div at bounding box center [23, 227] width 8 height 8
click at [37, 376] on div "Erase all" at bounding box center [23, 232] width 31 height 412
click at [245, 376] on div "Undo" at bounding box center [253, 451] width 16 height 6
click at [553, 376] on icon at bounding box center [554, 451] width 10 height 10
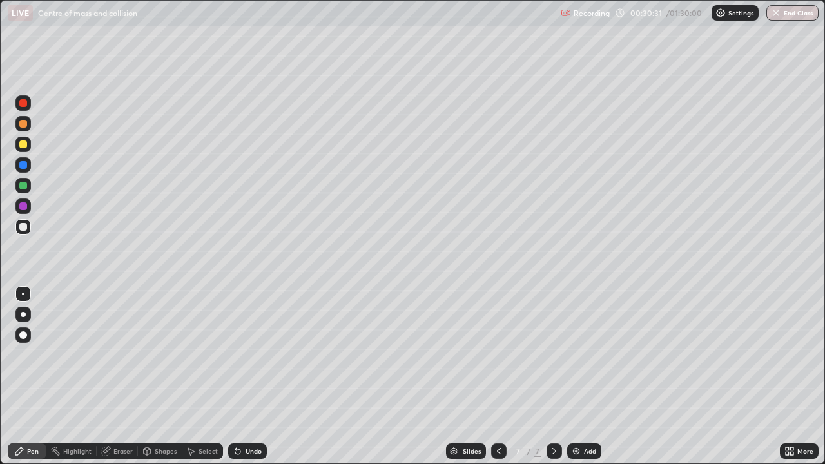
click at [573, 376] on img at bounding box center [576, 451] width 10 height 10
click at [159, 376] on div "Shapes" at bounding box center [166, 451] width 22 height 6
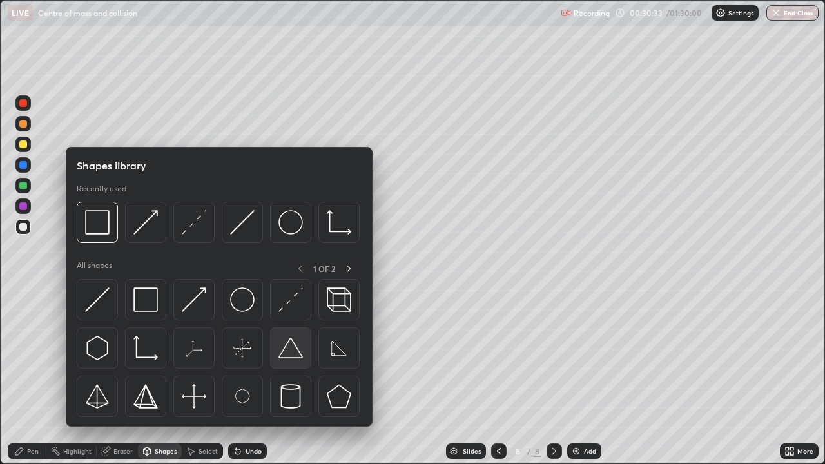
click at [297, 356] on img at bounding box center [290, 348] width 24 height 24
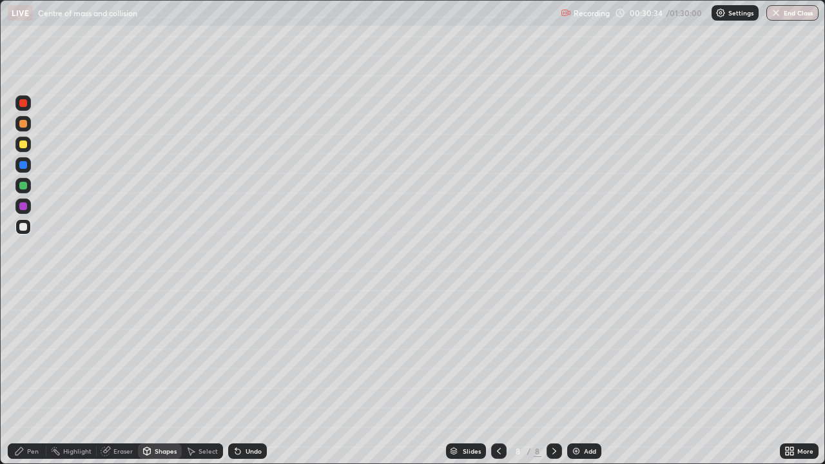
click at [163, 376] on div "Shapes" at bounding box center [166, 451] width 22 height 6
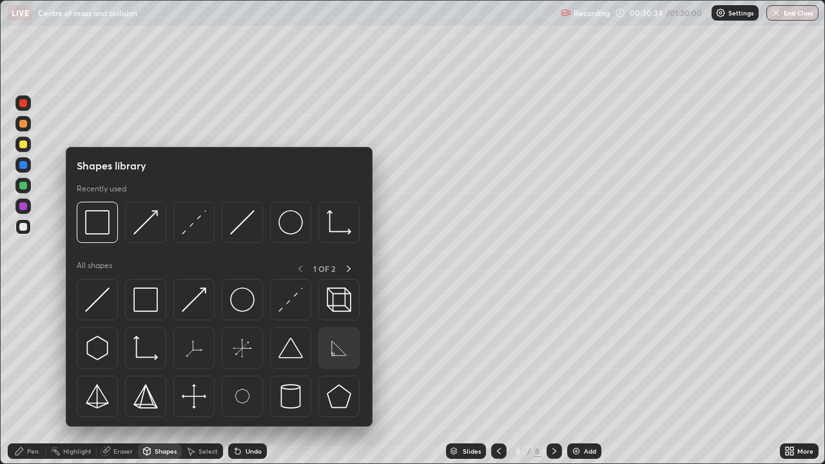
click at [338, 347] on img at bounding box center [339, 348] width 24 height 24
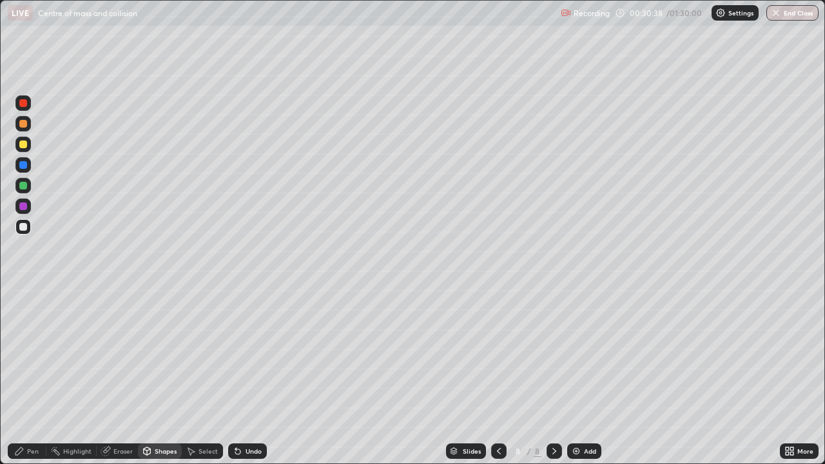
click at [153, 376] on div "Shapes" at bounding box center [160, 450] width 44 height 15
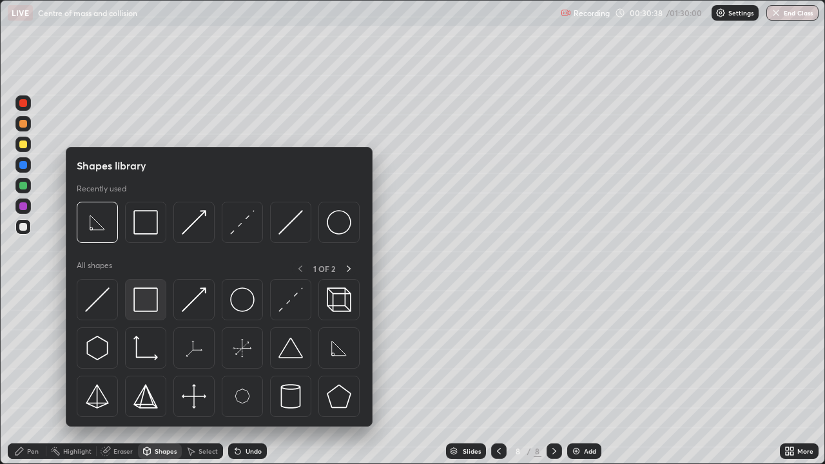
click at [151, 295] on img at bounding box center [145, 299] width 24 height 24
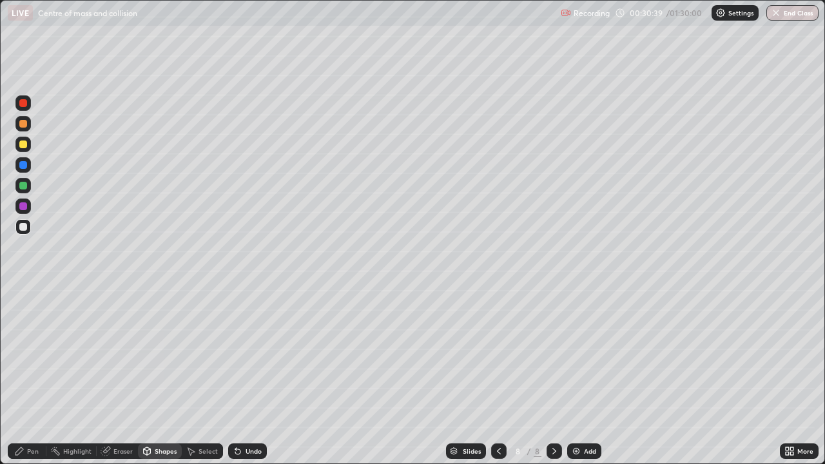
click at [21, 202] on div at bounding box center [23, 206] width 8 height 8
click at [202, 376] on div "Select" at bounding box center [202, 450] width 41 height 15
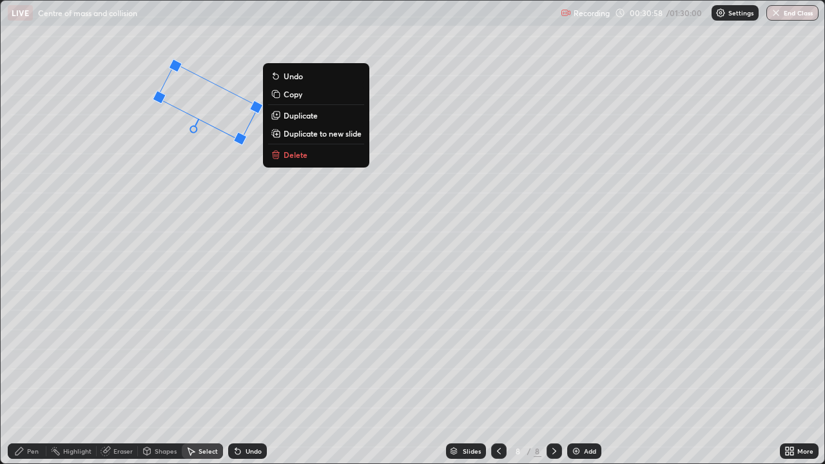
click at [171, 320] on div "27 ° Undo Copy Duplicate Duplicate to new slide Delete" at bounding box center [412, 232] width 823 height 463
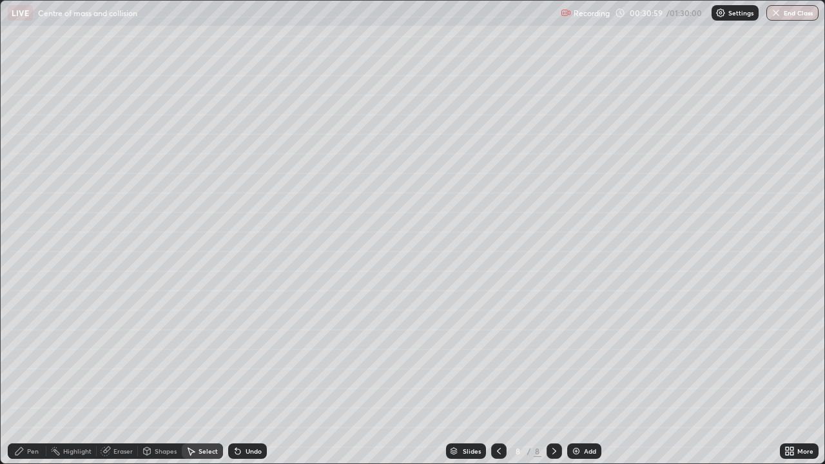
click at [34, 376] on div "Pen" at bounding box center [27, 450] width 39 height 15
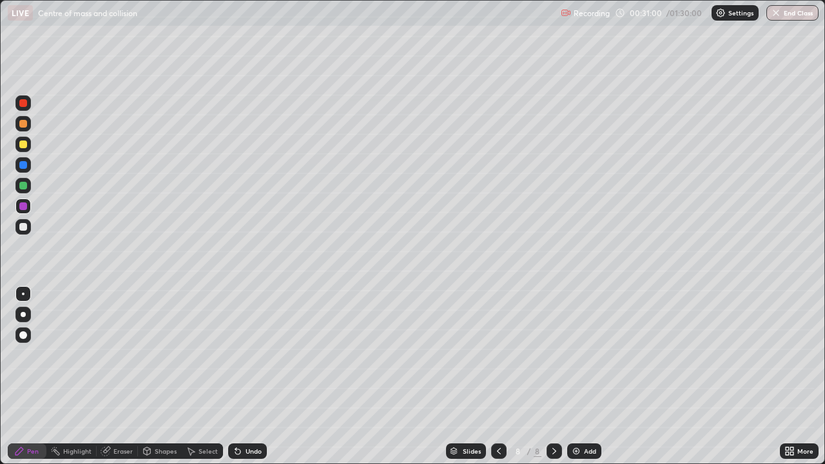
click at [24, 186] on div at bounding box center [23, 186] width 8 height 8
click at [170, 376] on div "Shapes" at bounding box center [166, 451] width 22 height 6
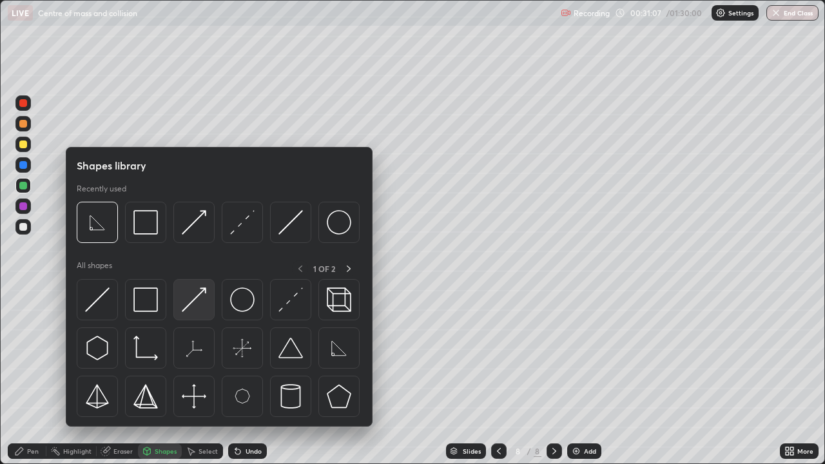
click at [204, 290] on img at bounding box center [194, 299] width 24 height 24
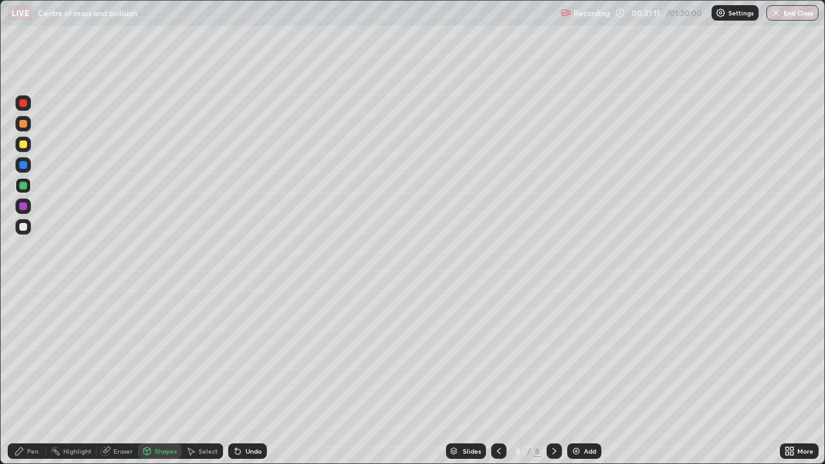
click at [23, 376] on icon at bounding box center [19, 451] width 10 height 10
click at [19, 228] on div at bounding box center [23, 227] width 8 height 8
click at [26, 147] on div at bounding box center [22, 144] width 15 height 15
click at [195, 376] on div "Select" at bounding box center [202, 450] width 41 height 15
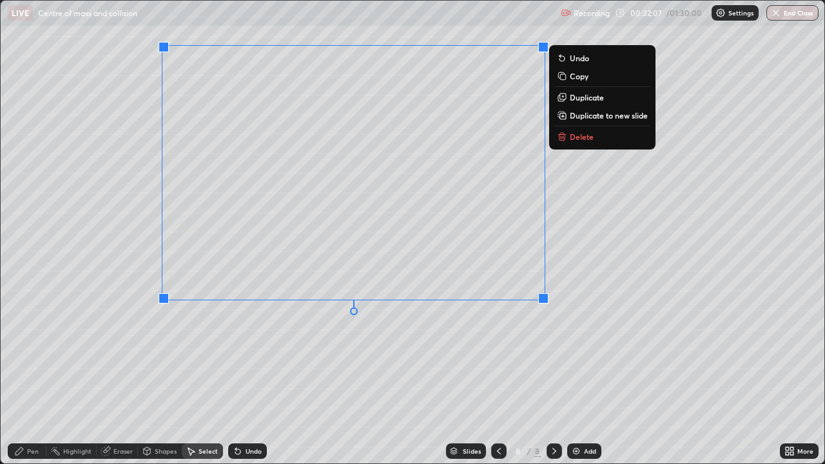
click at [323, 366] on div "0 ° Undo Copy Duplicate Duplicate to new slide Delete" at bounding box center [412, 232] width 823 height 463
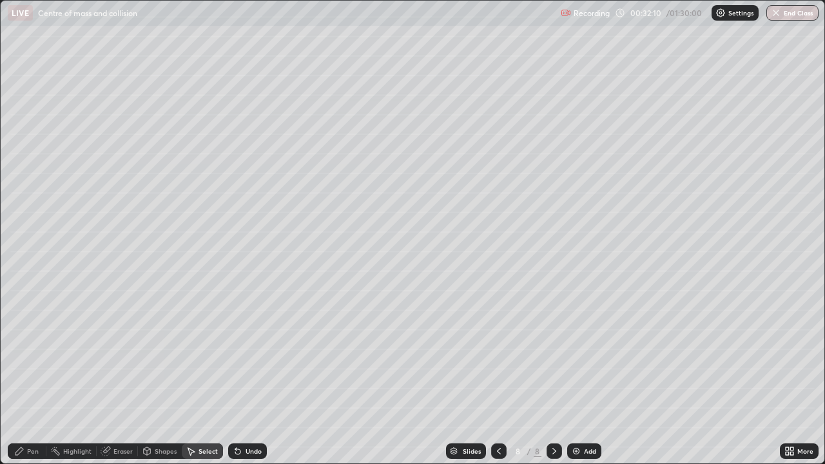
click at [15, 376] on icon at bounding box center [19, 451] width 10 height 10
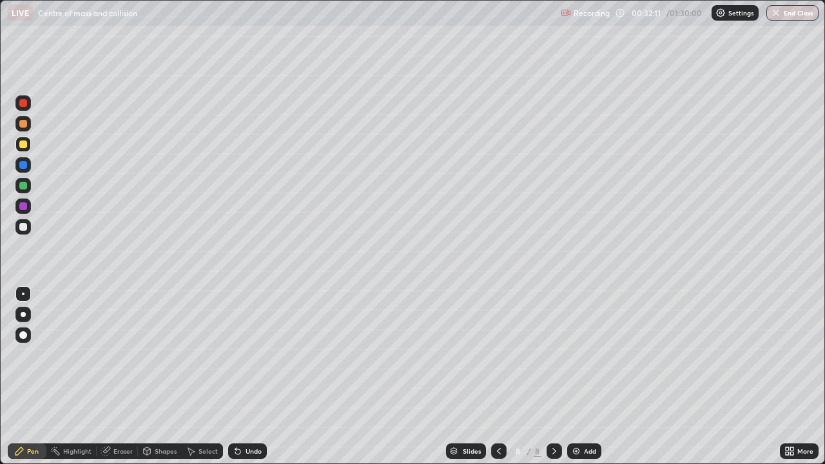
click at [25, 187] on div at bounding box center [23, 186] width 8 height 8
click at [22, 122] on div at bounding box center [23, 124] width 8 height 8
click at [19, 186] on div at bounding box center [22, 185] width 15 height 15
click at [240, 376] on icon at bounding box center [238, 451] width 10 height 10
click at [244, 376] on div "Undo" at bounding box center [247, 450] width 39 height 15
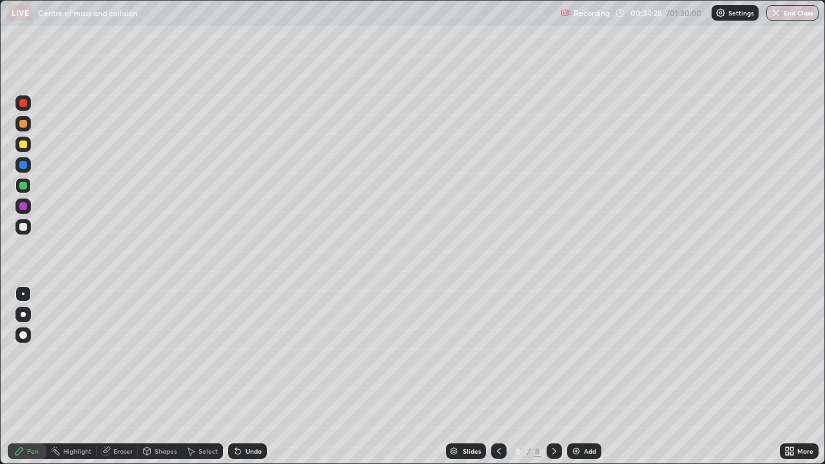
click at [242, 376] on div "Undo" at bounding box center [247, 450] width 39 height 15
click at [239, 376] on icon at bounding box center [238, 451] width 10 height 10
click at [169, 376] on div "Shapes" at bounding box center [166, 451] width 22 height 6
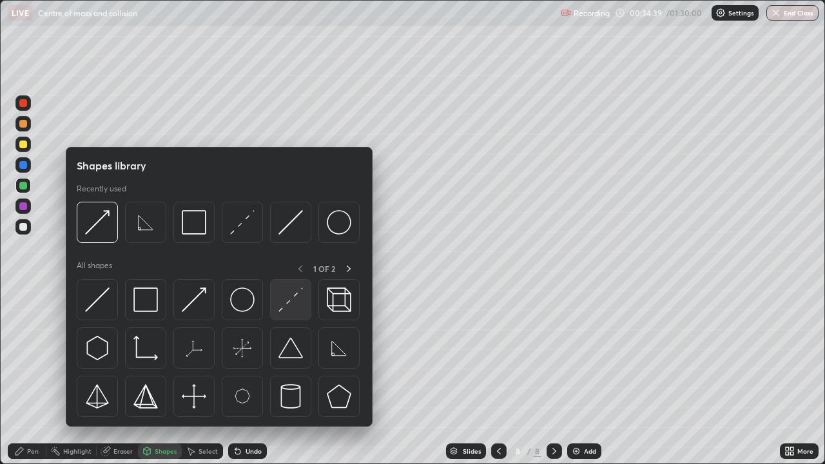
click at [296, 300] on img at bounding box center [290, 299] width 24 height 24
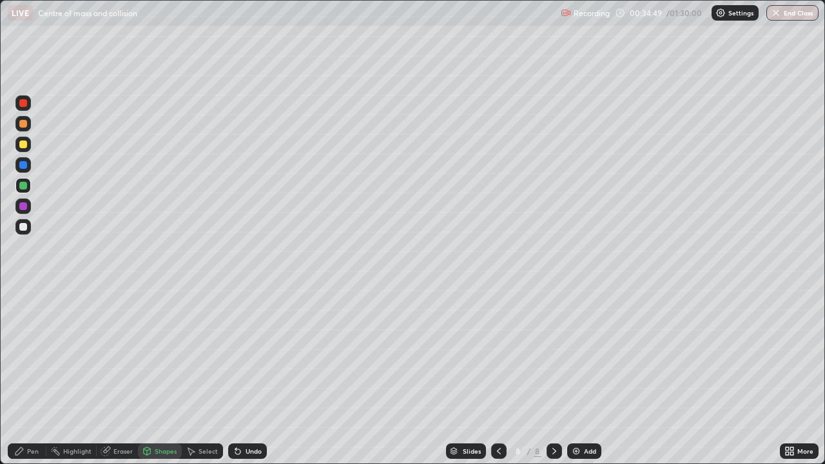
click at [186, 376] on icon at bounding box center [191, 451] width 10 height 10
click at [159, 376] on div "Shapes" at bounding box center [160, 450] width 44 height 15
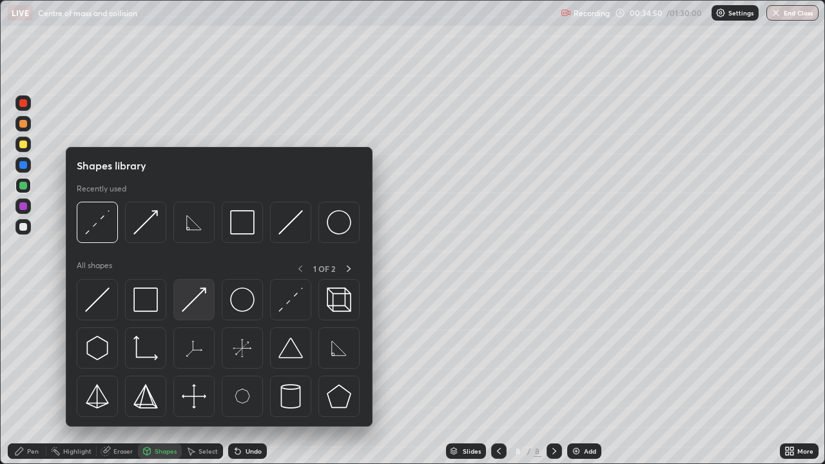
click at [189, 302] on img at bounding box center [194, 299] width 24 height 24
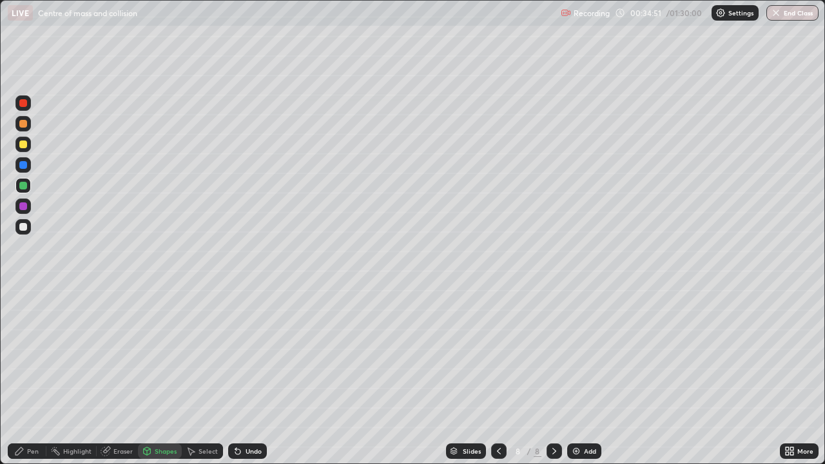
click at [24, 226] on div at bounding box center [23, 227] width 8 height 8
click at [31, 376] on div "Pen" at bounding box center [33, 451] width 12 height 6
click at [24, 227] on div at bounding box center [23, 227] width 8 height 8
click at [497, 376] on icon at bounding box center [499, 451] width 10 height 10
click at [559, 376] on div at bounding box center [553, 450] width 15 height 15
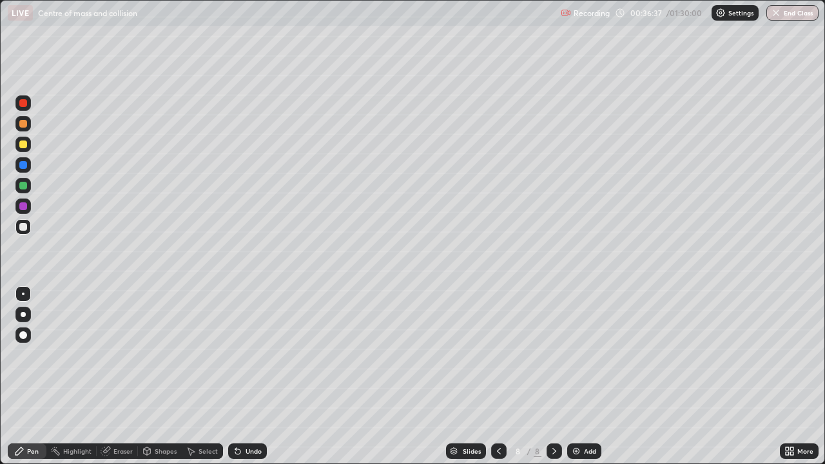
click at [24, 123] on div at bounding box center [23, 124] width 8 height 8
click at [117, 376] on div "Eraser" at bounding box center [122, 451] width 19 height 6
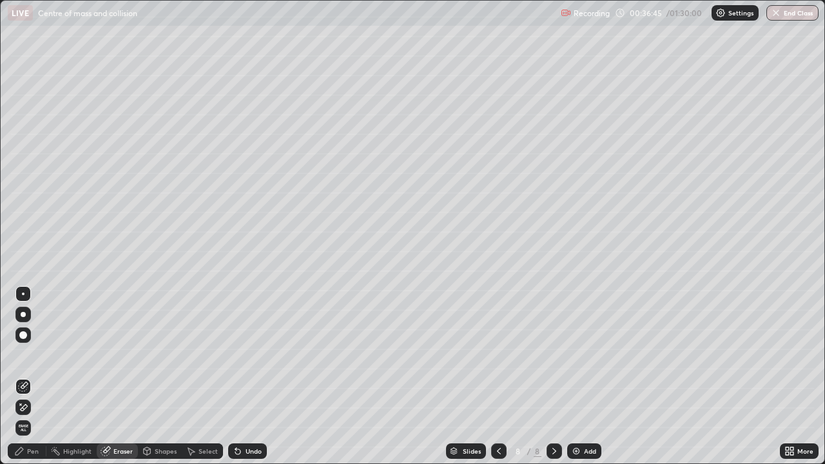
click at [24, 376] on icon at bounding box center [19, 451] width 10 height 10
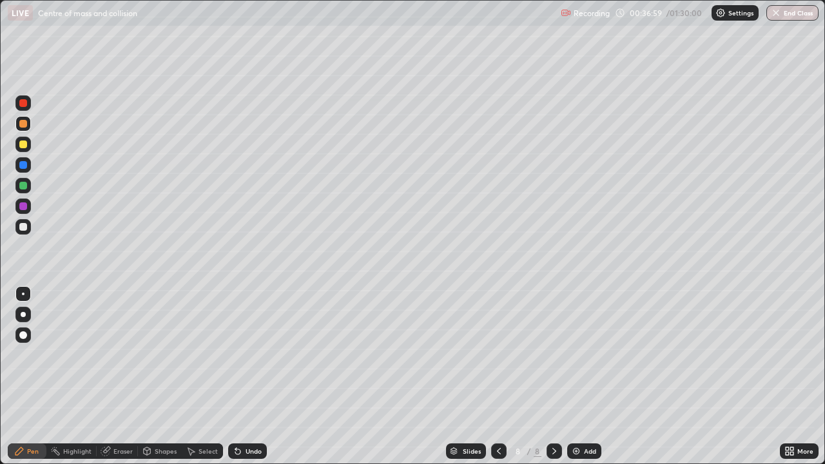
click at [246, 376] on div "Undo" at bounding box center [253, 451] width 16 height 6
click at [245, 376] on div "Undo" at bounding box center [253, 451] width 16 height 6
click at [117, 376] on div "Eraser" at bounding box center [122, 451] width 19 height 6
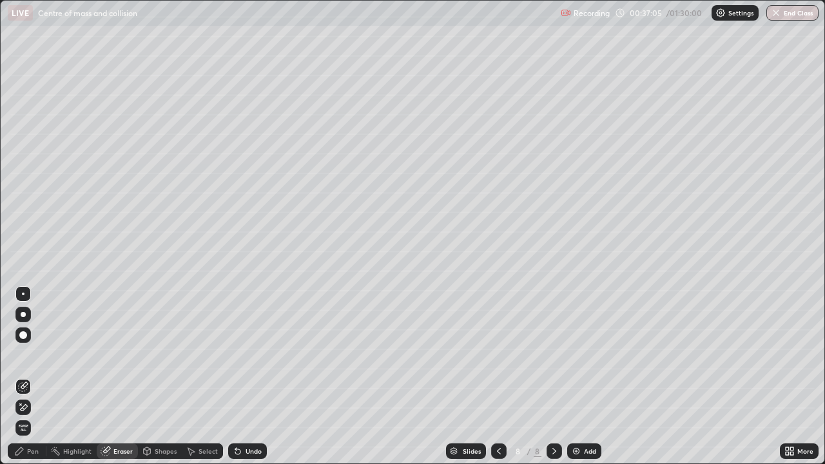
click at [32, 376] on div "Pen" at bounding box center [33, 451] width 12 height 6
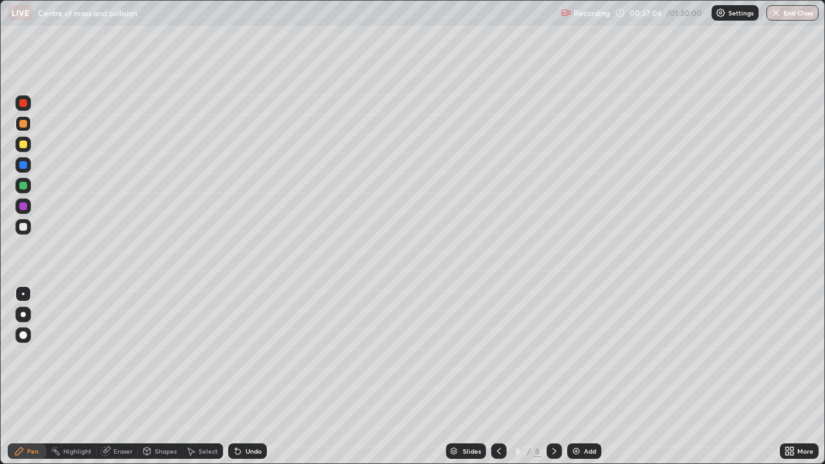
click at [26, 376] on div "Pen" at bounding box center [27, 450] width 39 height 15
click at [22, 146] on div at bounding box center [23, 144] width 8 height 8
click at [551, 376] on div at bounding box center [553, 450] width 15 height 15
click at [573, 376] on img at bounding box center [576, 451] width 10 height 10
click at [157, 376] on div "Shapes" at bounding box center [166, 451] width 22 height 6
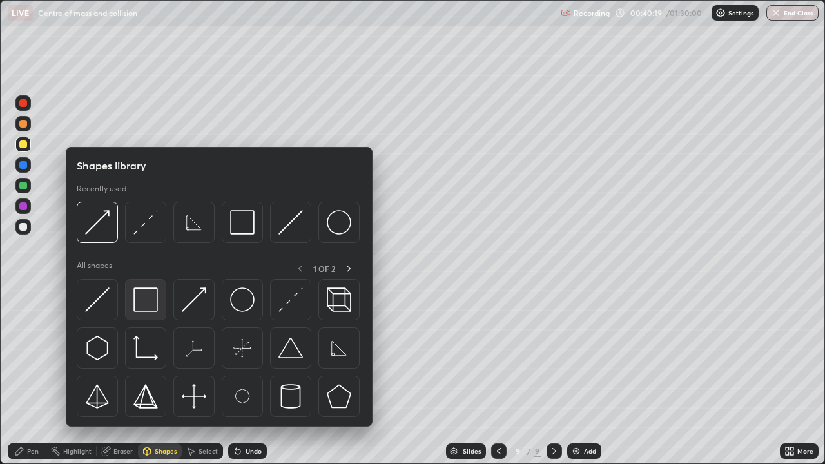
click at [147, 301] on img at bounding box center [145, 299] width 24 height 24
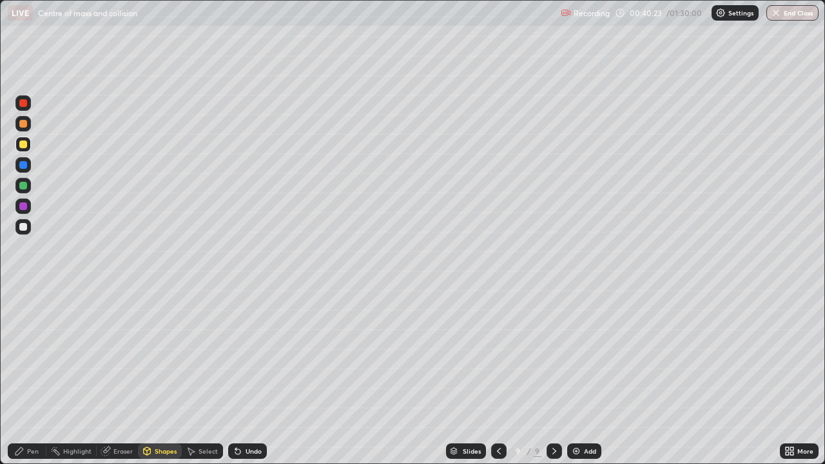
click at [112, 376] on div "Eraser" at bounding box center [117, 450] width 41 height 15
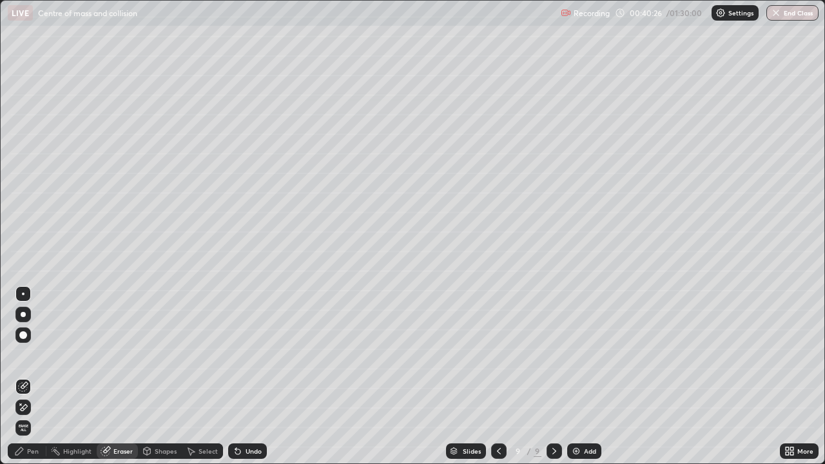
click at [40, 376] on div "Pen" at bounding box center [27, 450] width 39 height 15
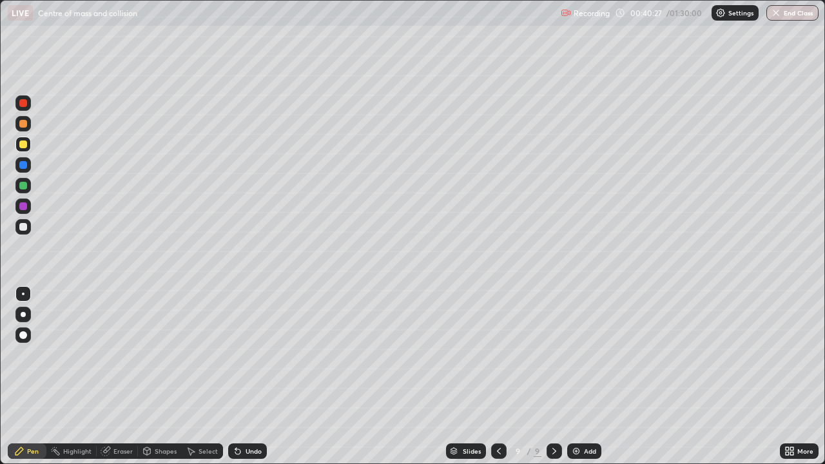
click at [24, 234] on div at bounding box center [22, 226] width 15 height 15
click at [164, 376] on div "Shapes" at bounding box center [166, 451] width 22 height 6
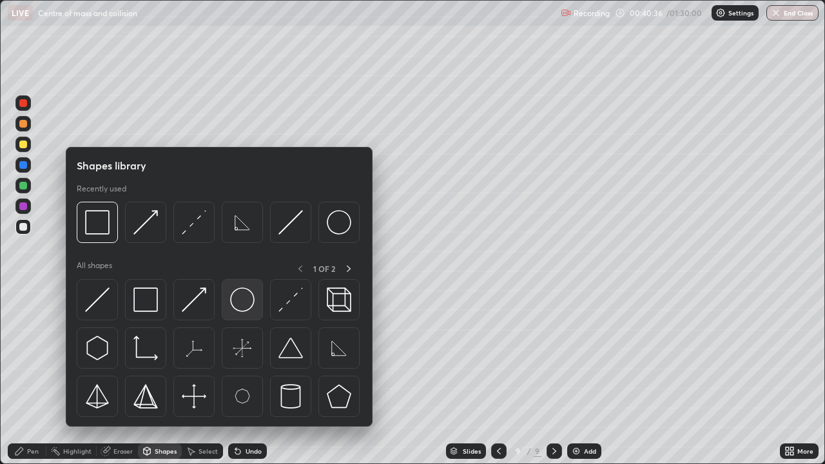
click at [245, 306] on img at bounding box center [242, 299] width 24 height 24
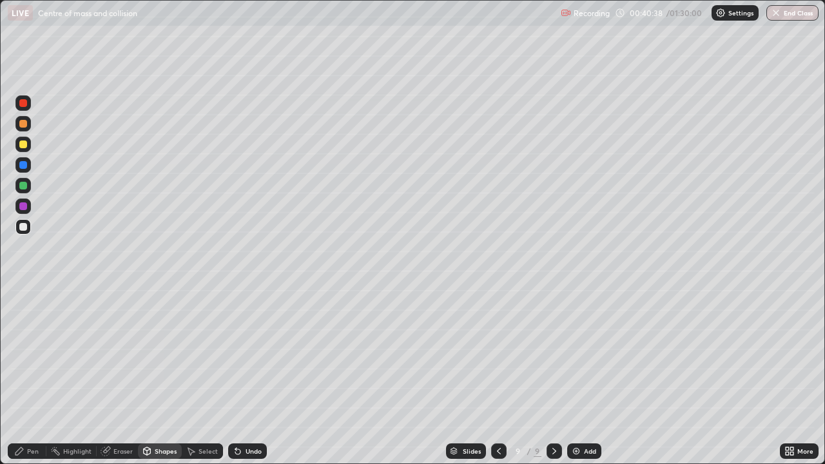
click at [26, 125] on div at bounding box center [23, 124] width 8 height 8
click at [24, 376] on icon at bounding box center [19, 451] width 10 height 10
click at [24, 227] on div at bounding box center [23, 227] width 8 height 8
click at [146, 376] on icon at bounding box center [147, 450] width 7 height 2
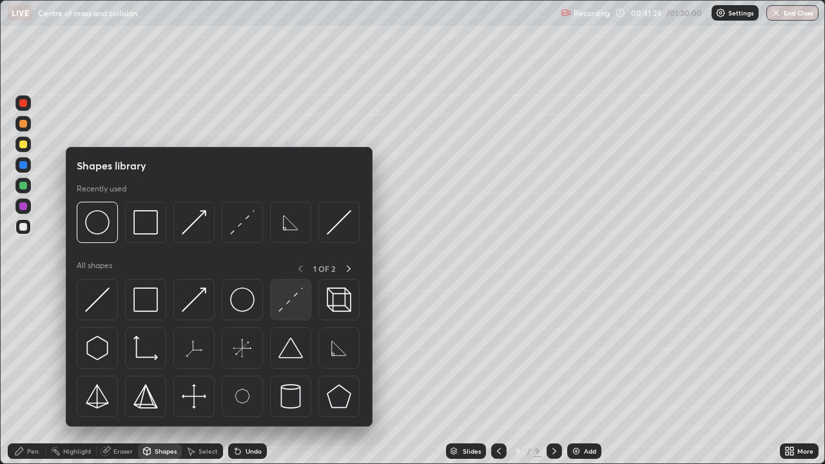
click at [286, 305] on img at bounding box center [290, 299] width 24 height 24
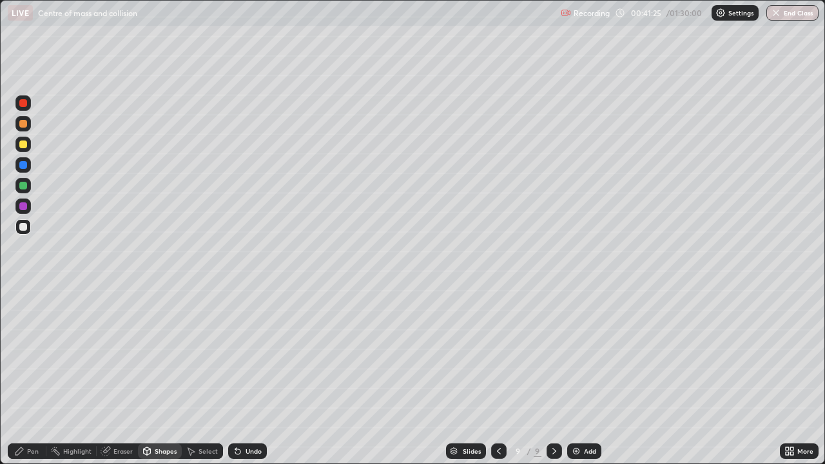
click at [24, 186] on div at bounding box center [23, 186] width 8 height 8
click at [36, 376] on div "Pen" at bounding box center [33, 451] width 12 height 6
click at [24, 206] on div at bounding box center [23, 206] width 8 height 8
click at [193, 376] on div "Select" at bounding box center [202, 450] width 41 height 15
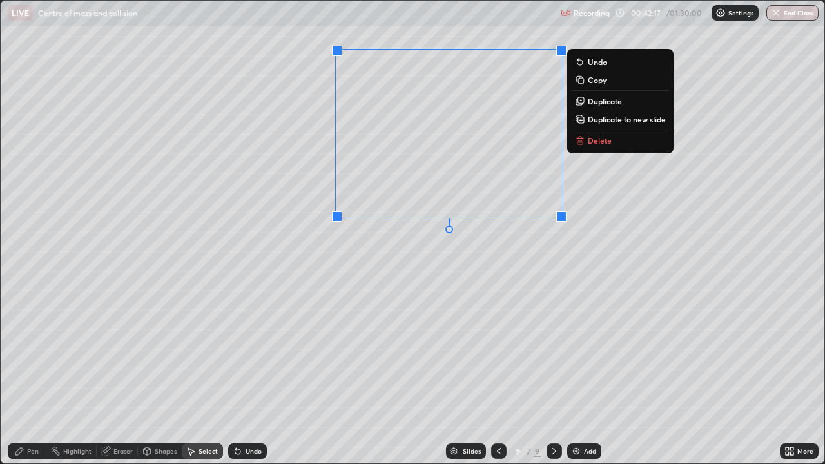
click at [441, 278] on div "0 ° Undo Copy Duplicate Duplicate to new slide Delete" at bounding box center [412, 232] width 823 height 463
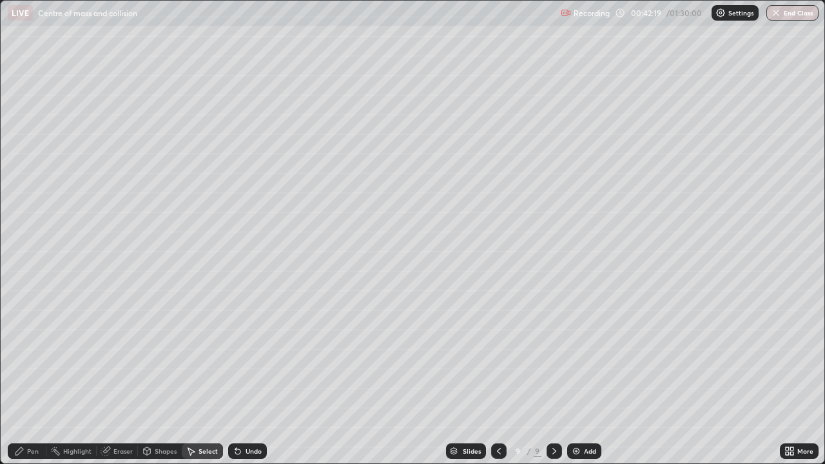
click at [31, 376] on div "Pen" at bounding box center [27, 450] width 39 height 15
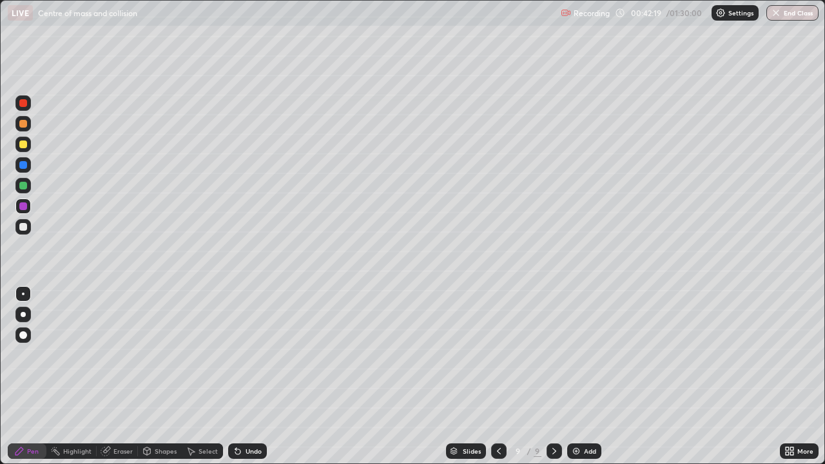
click at [25, 229] on div at bounding box center [23, 227] width 8 height 8
click at [23, 122] on div at bounding box center [23, 124] width 8 height 8
click at [146, 376] on icon at bounding box center [147, 450] width 7 height 2
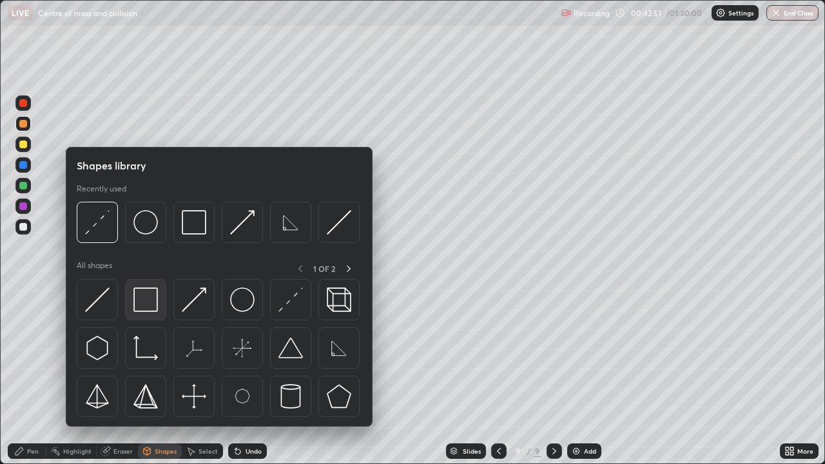
click at [145, 302] on img at bounding box center [145, 299] width 24 height 24
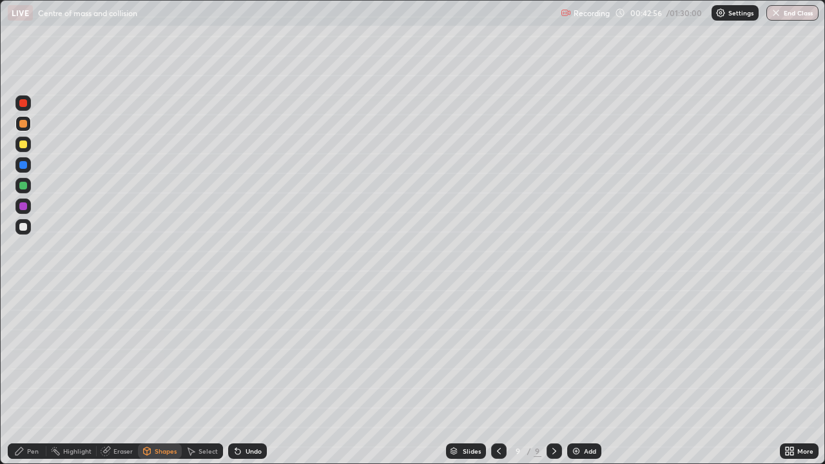
click at [118, 376] on div "Eraser" at bounding box center [117, 450] width 41 height 15
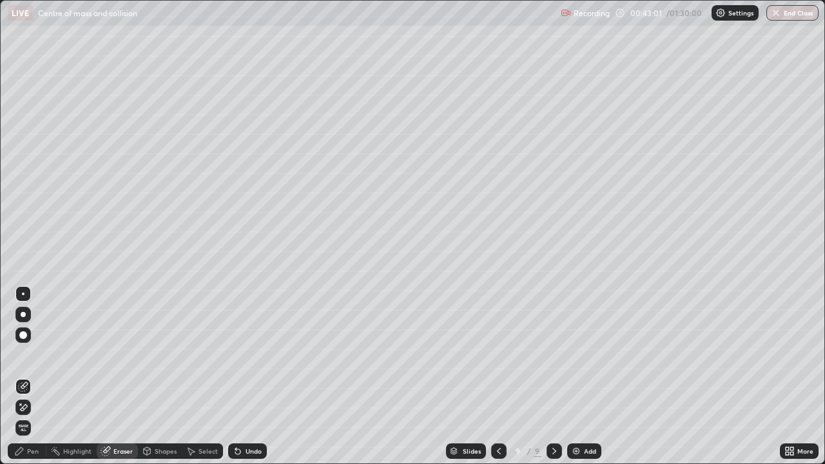
click at [29, 376] on div "Pen" at bounding box center [27, 450] width 39 height 15
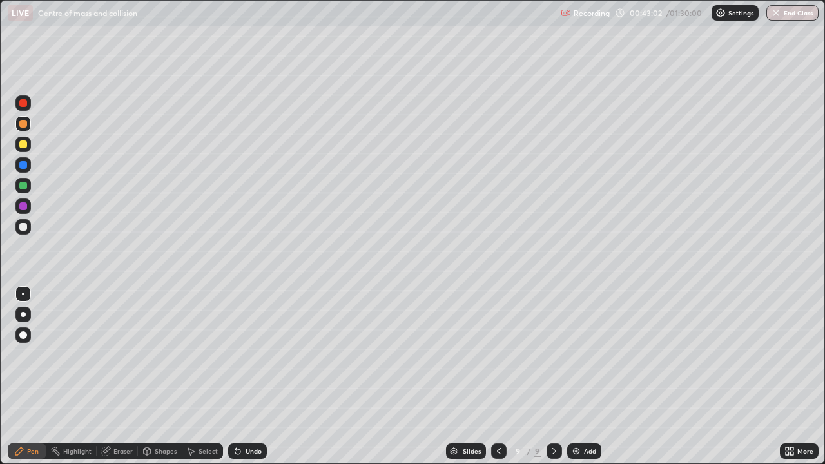
click at [26, 187] on div at bounding box center [23, 186] width 8 height 8
click at [157, 376] on div "Shapes" at bounding box center [166, 451] width 22 height 6
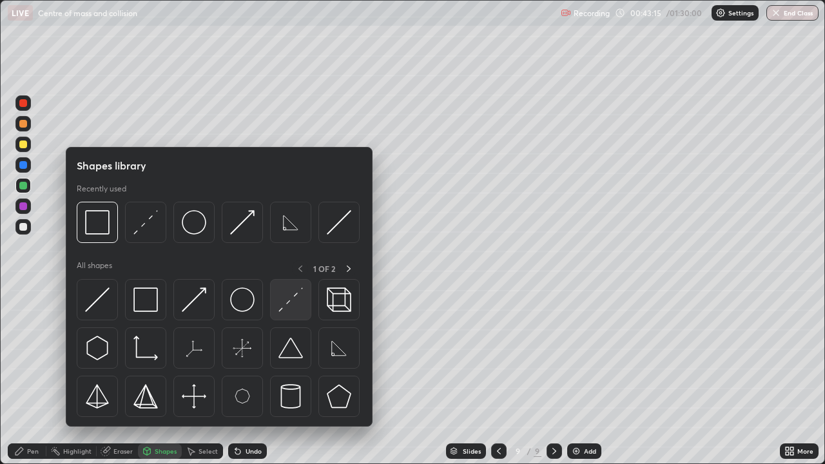
click at [289, 299] on img at bounding box center [290, 299] width 24 height 24
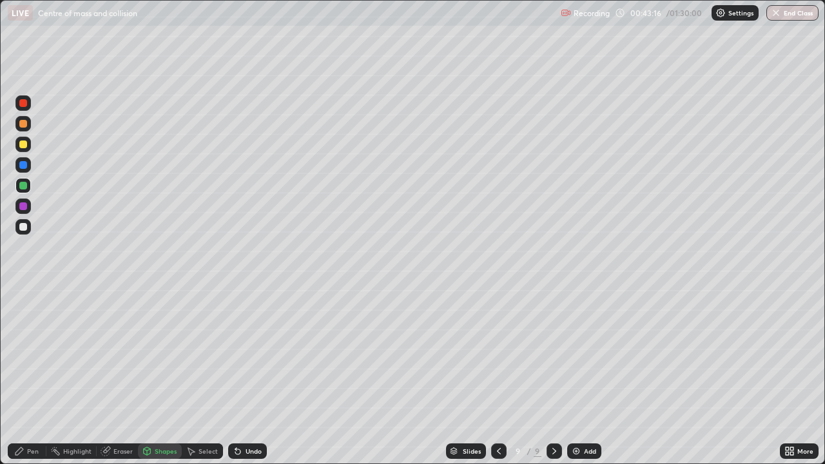
click at [21, 164] on div at bounding box center [23, 165] width 8 height 8
click at [155, 376] on div "Shapes" at bounding box center [160, 450] width 44 height 15
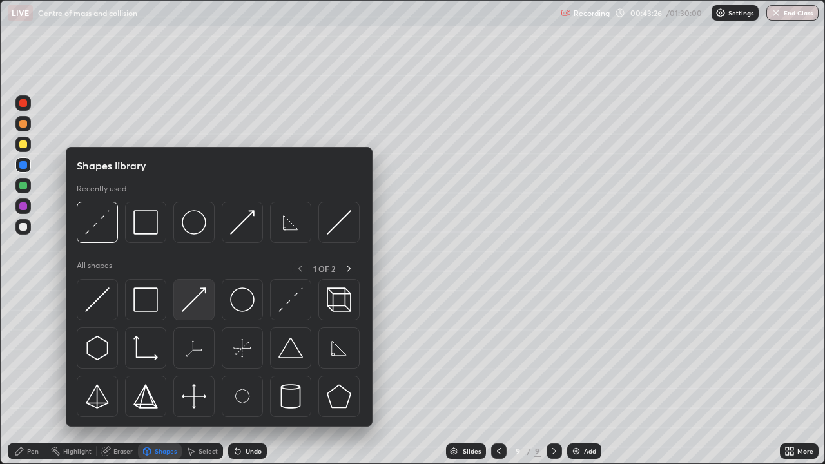
click at [183, 301] on img at bounding box center [194, 299] width 24 height 24
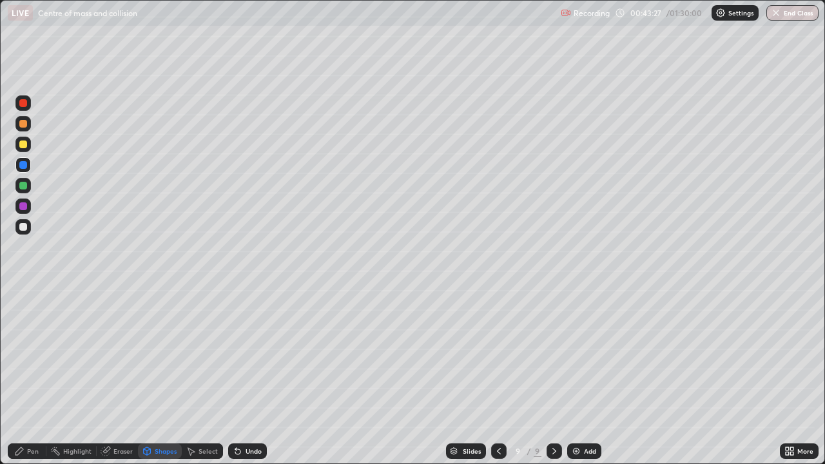
click at [23, 205] on div at bounding box center [23, 206] width 8 height 8
click at [41, 376] on div "Pen" at bounding box center [27, 450] width 39 height 15
click at [28, 226] on div at bounding box center [22, 226] width 15 height 15
click at [24, 124] on div at bounding box center [23, 124] width 8 height 8
click at [21, 315] on div at bounding box center [23, 314] width 5 height 5
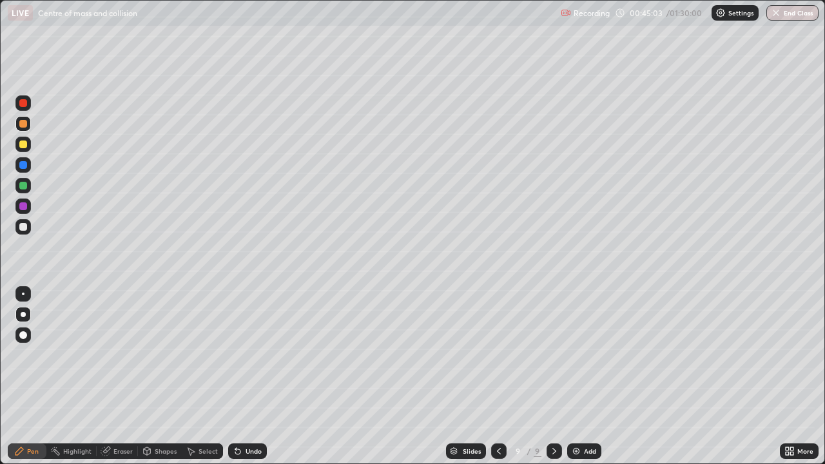
click at [23, 187] on div at bounding box center [23, 186] width 8 height 8
click at [241, 376] on div "Undo" at bounding box center [247, 450] width 39 height 15
click at [240, 376] on icon at bounding box center [238, 451] width 10 height 10
click at [245, 376] on div "Undo" at bounding box center [253, 451] width 16 height 6
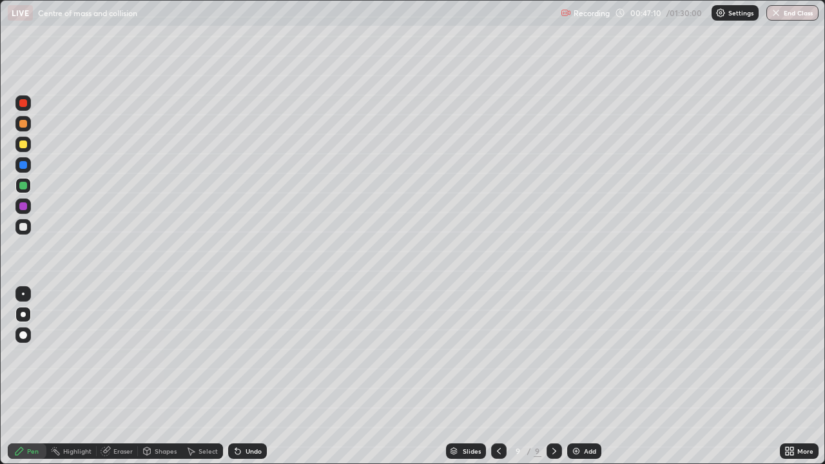
click at [21, 122] on div at bounding box center [23, 124] width 8 height 8
click at [553, 376] on icon at bounding box center [554, 451] width 10 height 10
click at [577, 376] on img at bounding box center [576, 451] width 10 height 10
click at [24, 185] on div at bounding box center [23, 186] width 8 height 8
click at [24, 221] on div at bounding box center [22, 226] width 15 height 15
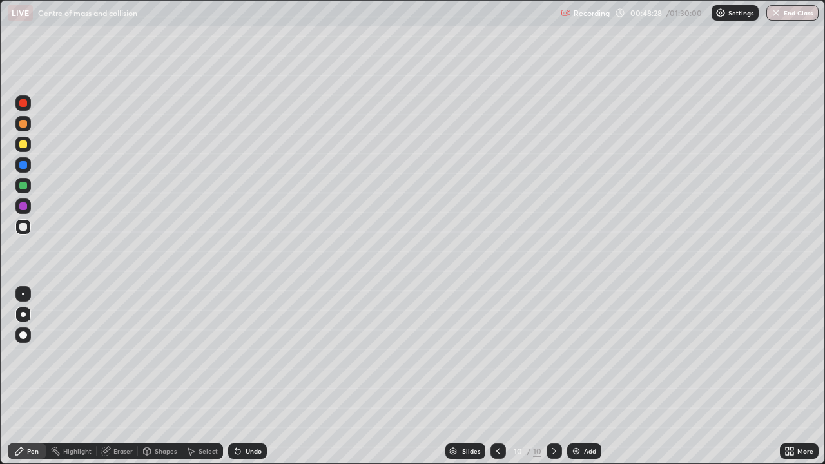
click at [23, 130] on div at bounding box center [22, 123] width 15 height 15
click at [116, 376] on div "Eraser" at bounding box center [117, 450] width 41 height 15
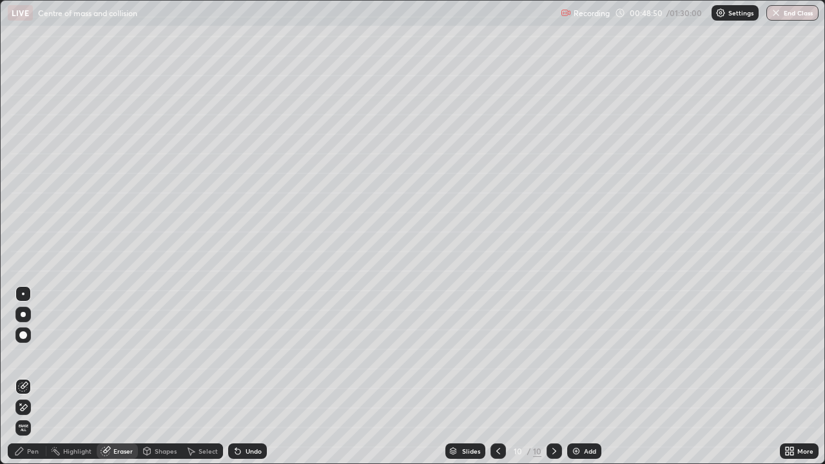
click at [31, 376] on div "Pen" at bounding box center [33, 451] width 12 height 6
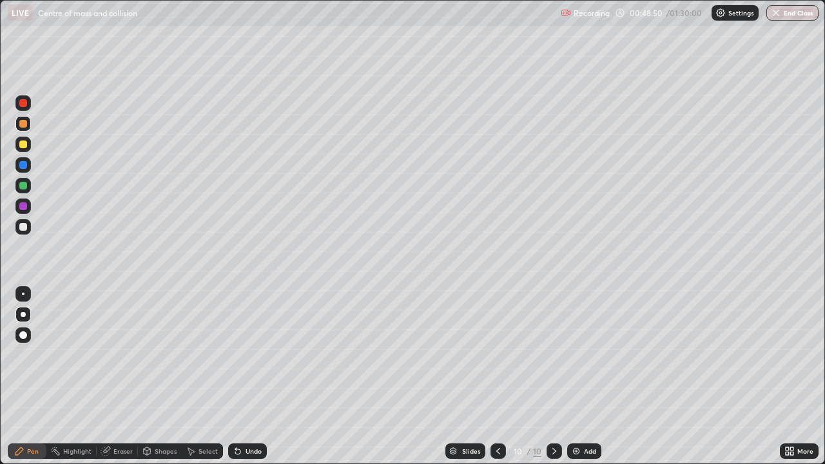
click at [29, 376] on div "Pen" at bounding box center [33, 451] width 12 height 6
click at [23, 188] on div at bounding box center [23, 186] width 8 height 8
click at [245, 376] on div "Undo" at bounding box center [253, 451] width 16 height 6
click at [22, 122] on div at bounding box center [23, 124] width 8 height 8
click at [20, 186] on div at bounding box center [23, 186] width 8 height 8
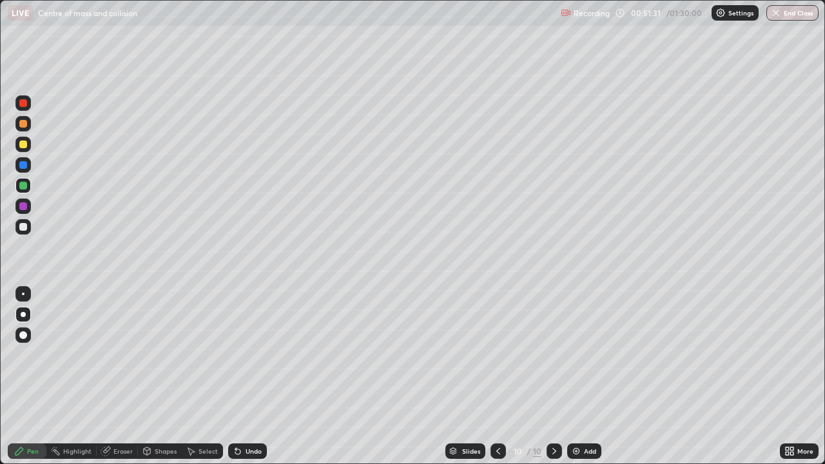
click at [553, 376] on icon at bounding box center [554, 451] width 10 height 10
click at [580, 376] on div "Add" at bounding box center [584, 450] width 34 height 15
click at [26, 204] on div at bounding box center [23, 206] width 8 height 8
click at [23, 123] on div at bounding box center [23, 124] width 8 height 8
click at [21, 148] on div at bounding box center [23, 144] width 8 height 8
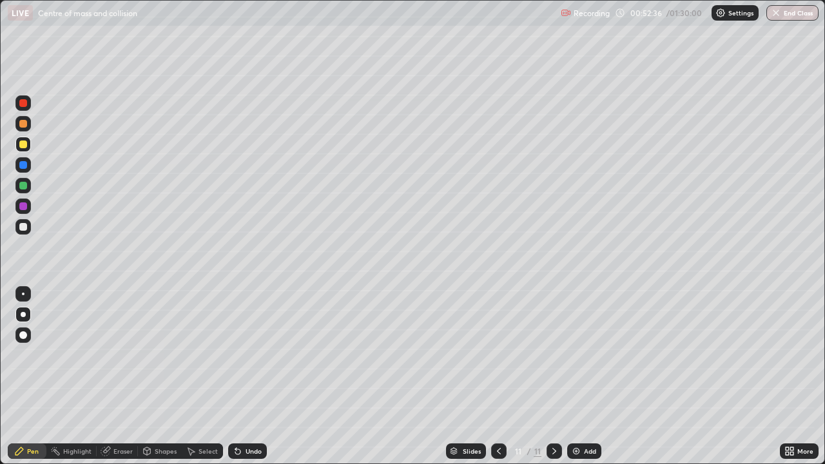
click at [24, 185] on div at bounding box center [23, 186] width 8 height 8
click at [20, 127] on div at bounding box center [22, 123] width 15 height 15
click at [152, 376] on div "Shapes" at bounding box center [160, 450] width 44 height 15
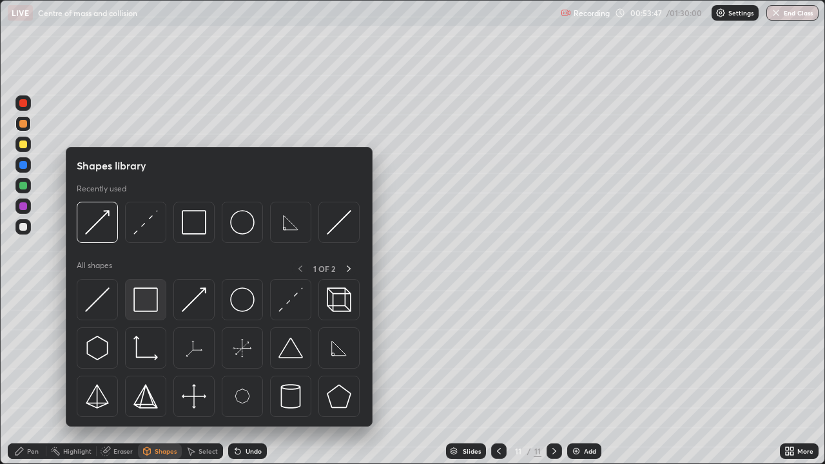
click at [151, 302] on img at bounding box center [145, 299] width 24 height 24
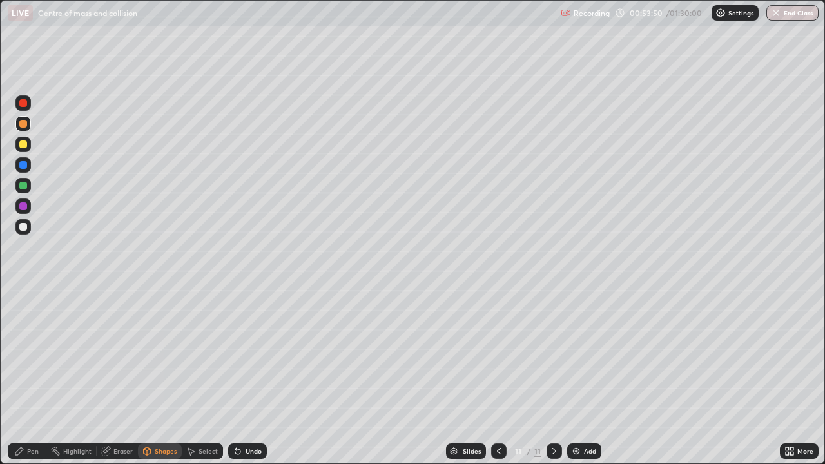
click at [32, 376] on div "Pen" at bounding box center [27, 450] width 39 height 15
click at [23, 186] on div at bounding box center [23, 186] width 8 height 8
click at [25, 120] on div at bounding box center [23, 124] width 8 height 8
click at [247, 376] on div "Undo" at bounding box center [253, 451] width 16 height 6
click at [23, 185] on div at bounding box center [23, 186] width 8 height 8
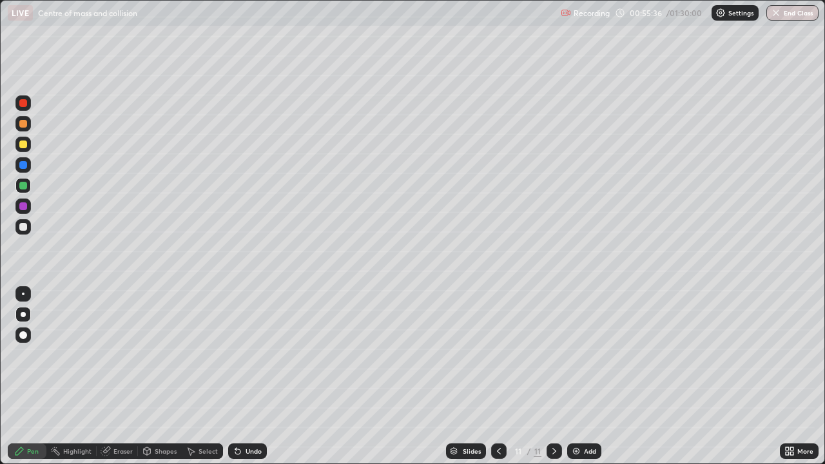
click at [1, 0] on div "LIVE Centre of mass and collision Recording 00:55:36 / 01:30:00 Settings End Cl…" at bounding box center [412, 13] width 825 height 26
click at [552, 376] on icon at bounding box center [554, 451] width 10 height 10
click at [578, 376] on img at bounding box center [576, 451] width 10 height 10
click at [26, 126] on div at bounding box center [23, 124] width 8 height 8
click at [245, 376] on div "Undo" at bounding box center [253, 451] width 16 height 6
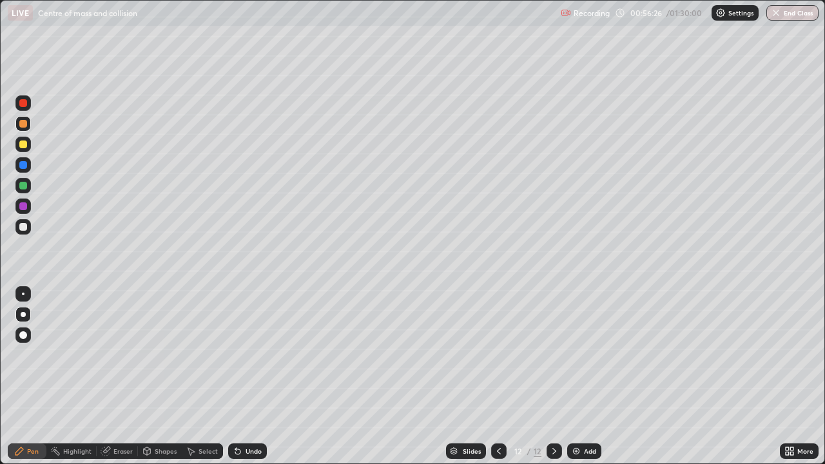
click at [247, 376] on div "Undo" at bounding box center [247, 450] width 39 height 15
click at [245, 376] on div "Undo" at bounding box center [253, 451] width 16 height 6
click at [23, 185] on div at bounding box center [23, 186] width 8 height 8
click at [559, 376] on div at bounding box center [553, 450] width 15 height 15
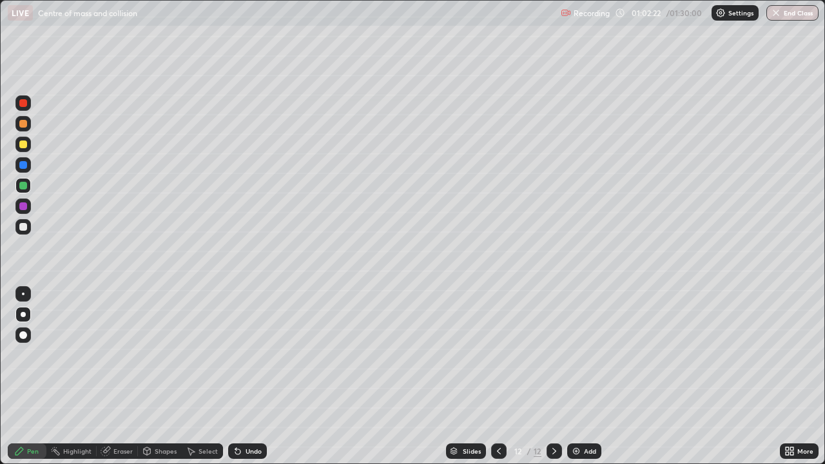
click at [577, 376] on img at bounding box center [576, 451] width 10 height 10
click at [155, 376] on div "Shapes" at bounding box center [160, 450] width 44 height 15
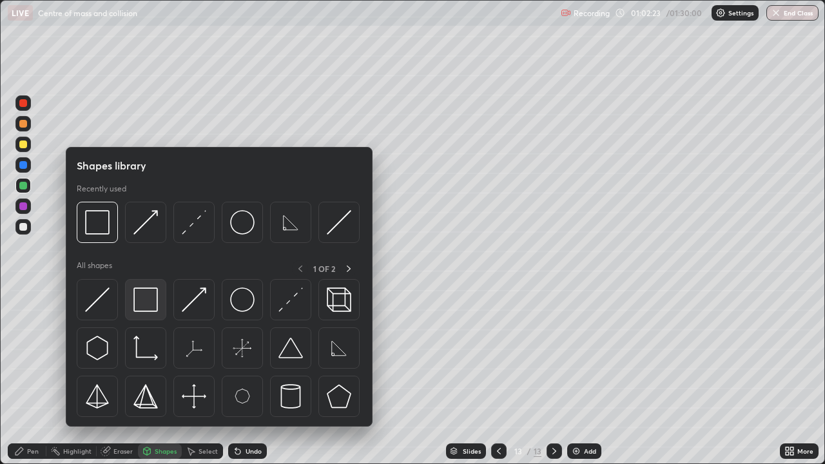
click at [156, 294] on img at bounding box center [145, 299] width 24 height 24
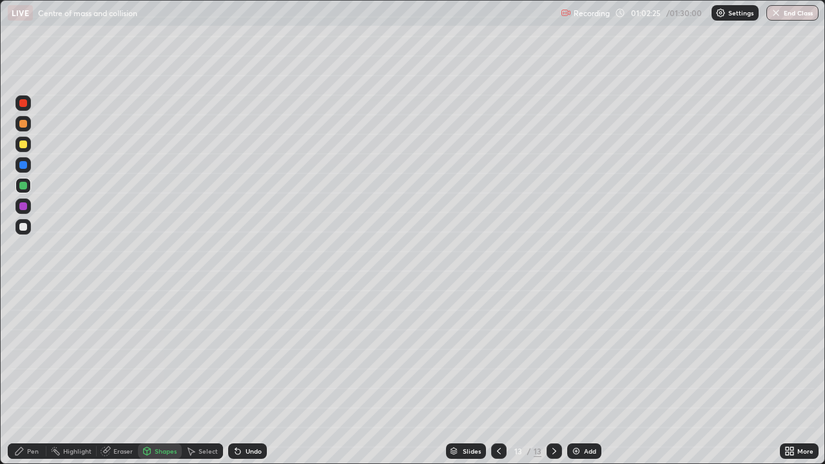
click at [157, 376] on div "Shapes" at bounding box center [166, 451] width 22 height 6
click at [26, 376] on div "Pen" at bounding box center [27, 450] width 39 height 15
click at [24, 226] on div at bounding box center [23, 227] width 8 height 8
click at [22, 126] on div at bounding box center [23, 124] width 8 height 8
click at [23, 143] on div at bounding box center [23, 144] width 8 height 8
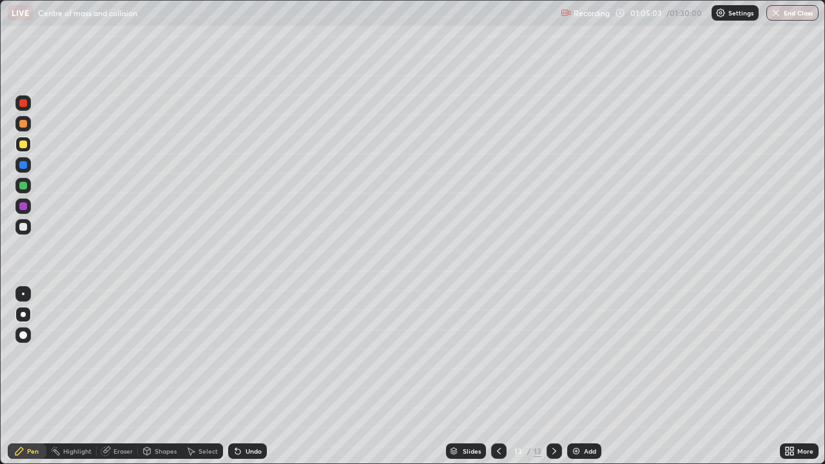
click at [24, 229] on div at bounding box center [23, 227] width 8 height 8
click at [553, 376] on icon at bounding box center [554, 451] width 10 height 10
click at [572, 376] on img at bounding box center [576, 451] width 10 height 10
click at [157, 376] on div "Shapes" at bounding box center [166, 451] width 22 height 6
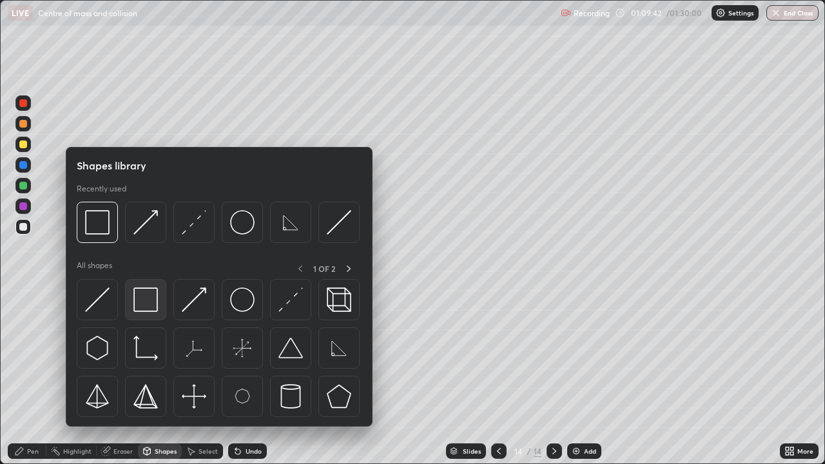
click at [152, 310] on img at bounding box center [145, 299] width 24 height 24
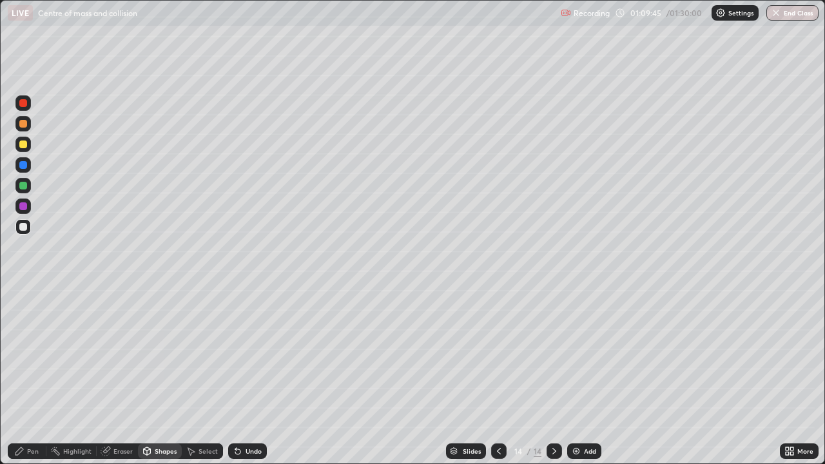
click at [35, 376] on div "Pen" at bounding box center [27, 450] width 39 height 15
click at [26, 227] on div at bounding box center [23, 227] width 8 height 8
click at [24, 187] on div at bounding box center [23, 186] width 8 height 8
click at [25, 148] on div at bounding box center [23, 144] width 8 height 8
click at [195, 376] on icon at bounding box center [191, 451] width 10 height 10
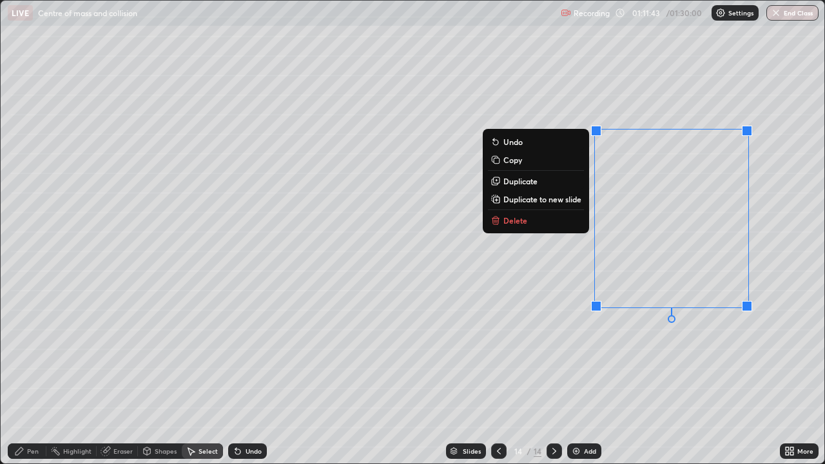
click at [521, 222] on p "Delete" at bounding box center [515, 220] width 24 height 10
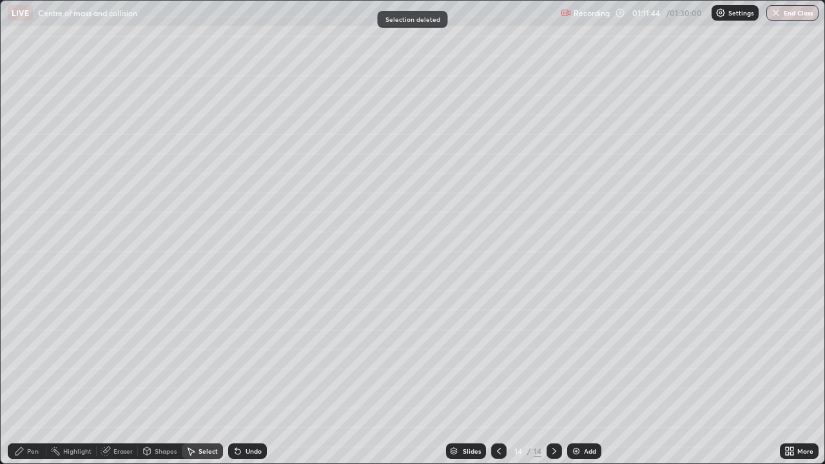
click at [26, 376] on div "Pen" at bounding box center [27, 450] width 39 height 15
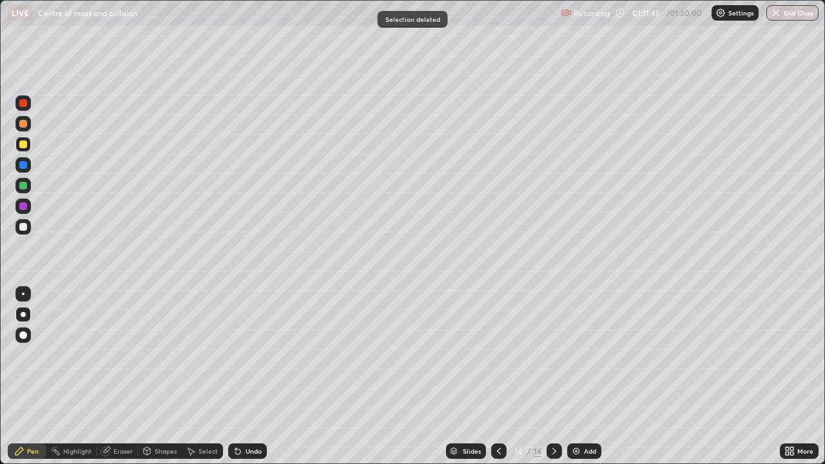
click at [25, 224] on div at bounding box center [23, 227] width 8 height 8
click at [24, 122] on div at bounding box center [23, 124] width 8 height 8
click at [247, 376] on div "Undo" at bounding box center [247, 450] width 39 height 15
click at [24, 229] on div at bounding box center [23, 227] width 8 height 8
click at [775, 14] on img "button" at bounding box center [776, 13] width 10 height 10
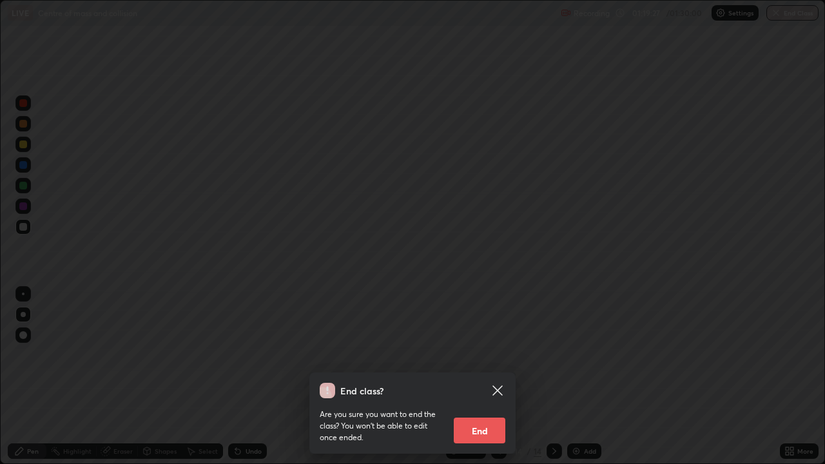
click at [468, 376] on button "End" at bounding box center [480, 431] width 52 height 26
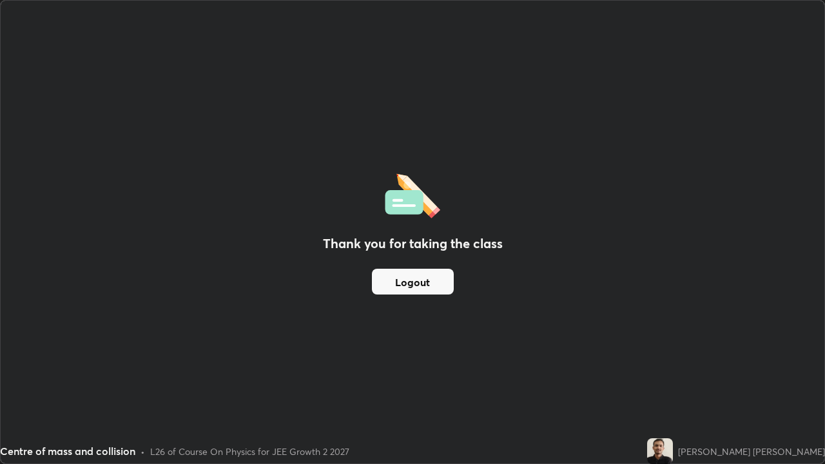
click at [399, 281] on button "Logout" at bounding box center [413, 282] width 82 height 26
click at [402, 278] on button "Logout" at bounding box center [413, 282] width 82 height 26
click at [404, 281] on button "Logout" at bounding box center [413, 282] width 82 height 26
